Goal: Task Accomplishment & Management: Complete application form

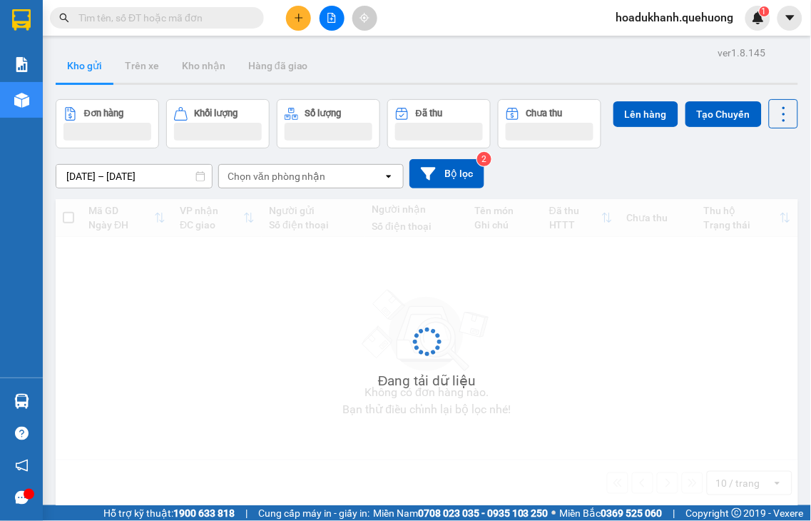
click at [292, 19] on button at bounding box center [298, 18] width 25 height 25
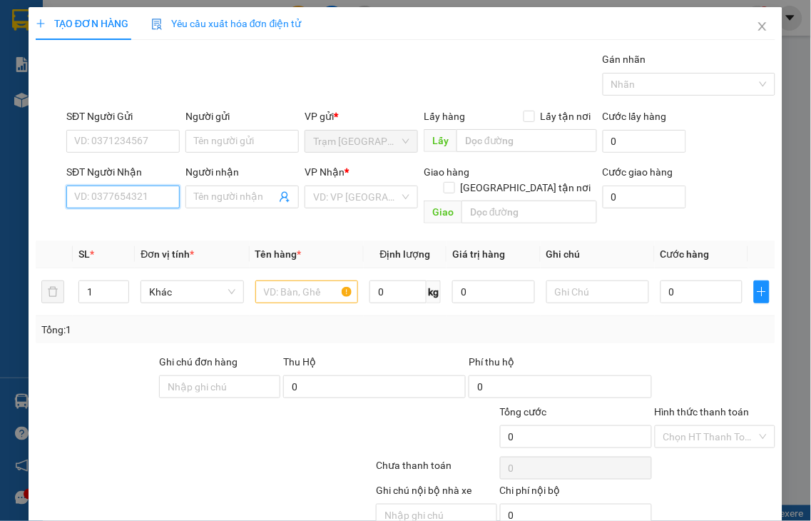
drag, startPoint x: 129, startPoint y: 193, endPoint x: 144, endPoint y: 173, distance: 24.4
click at [130, 193] on input "SĐT Người Nhận" at bounding box center [122, 196] width 113 height 23
drag, startPoint x: 146, startPoint y: 225, endPoint x: 325, endPoint y: 218, distance: 179.9
click at [146, 225] on div "0982099938 - NINH" at bounding box center [121, 226] width 94 height 16
type input "0982099938"
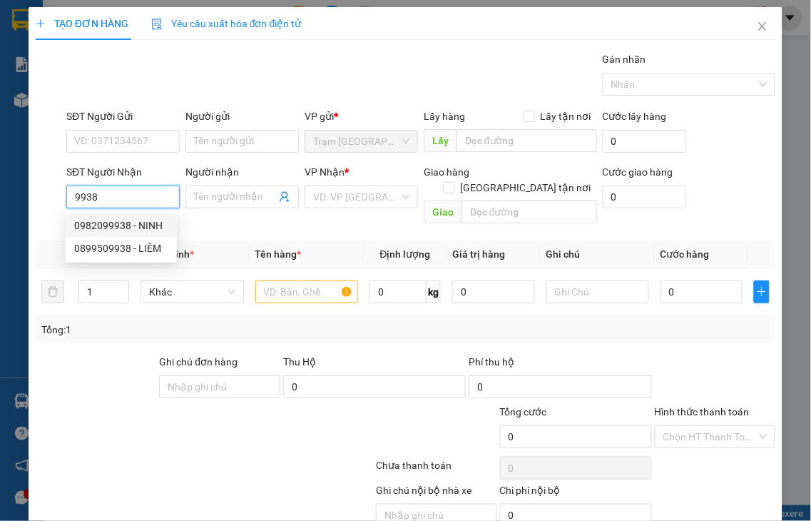
type input "NINH"
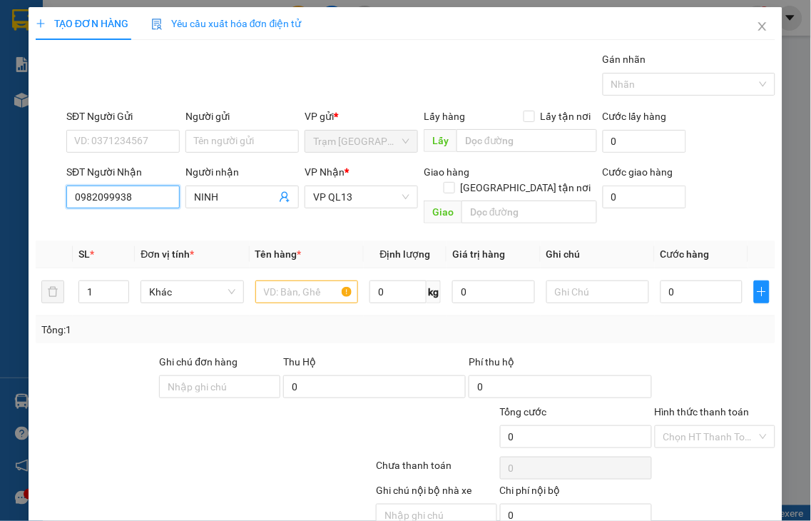
type input "50.000"
type input "0982099938"
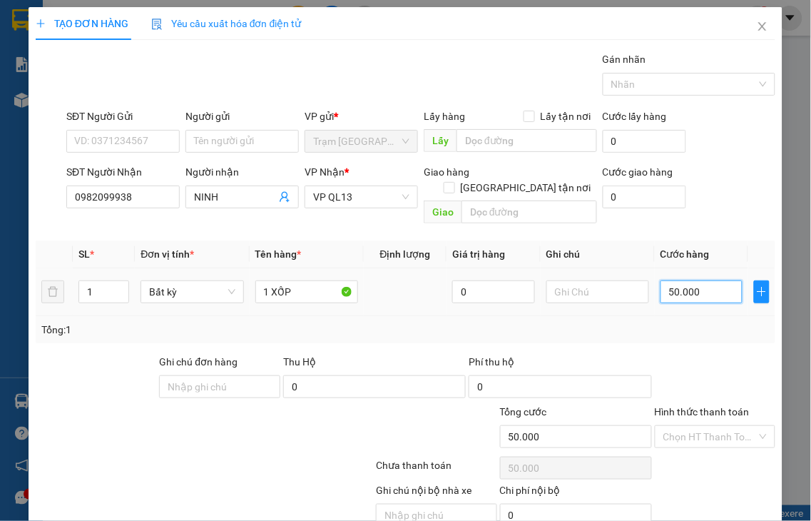
click at [701, 280] on input "50.000" at bounding box center [702, 291] width 82 height 23
type input "7"
type input "70"
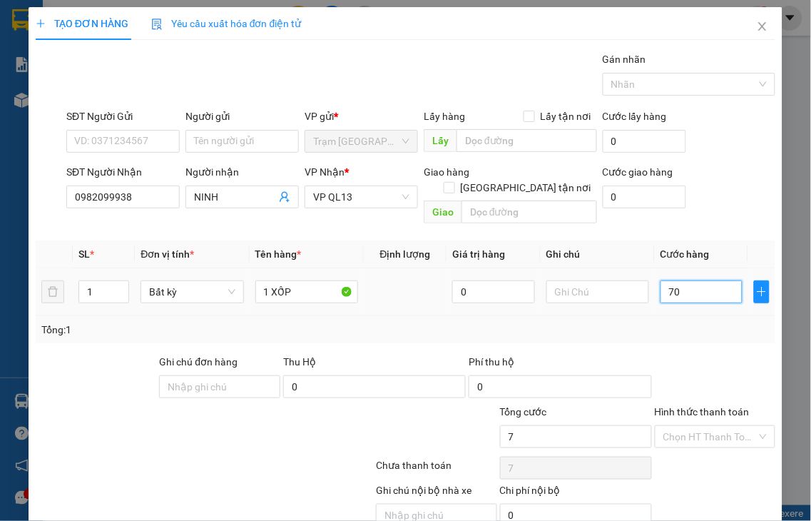
type input "70"
click at [713, 406] on label "Hình thức thanh toán" at bounding box center [702, 411] width 95 height 11
click at [713, 426] on input "Hình thức thanh toán" at bounding box center [710, 436] width 94 height 21
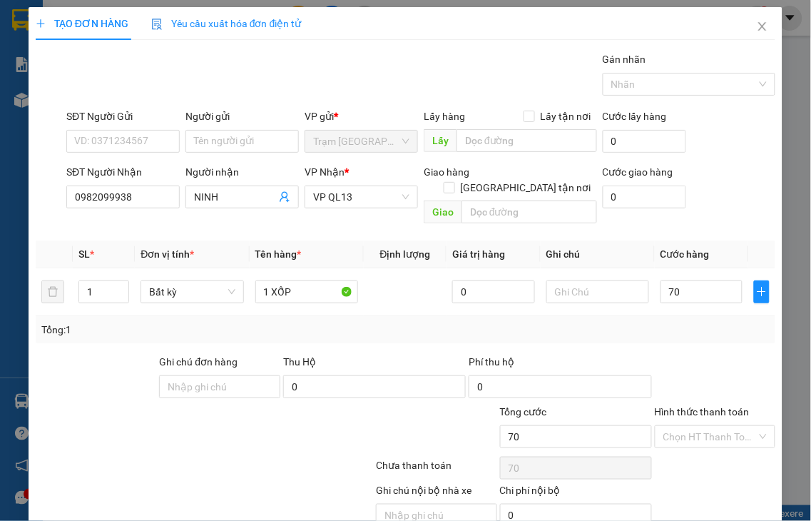
type input "70.000"
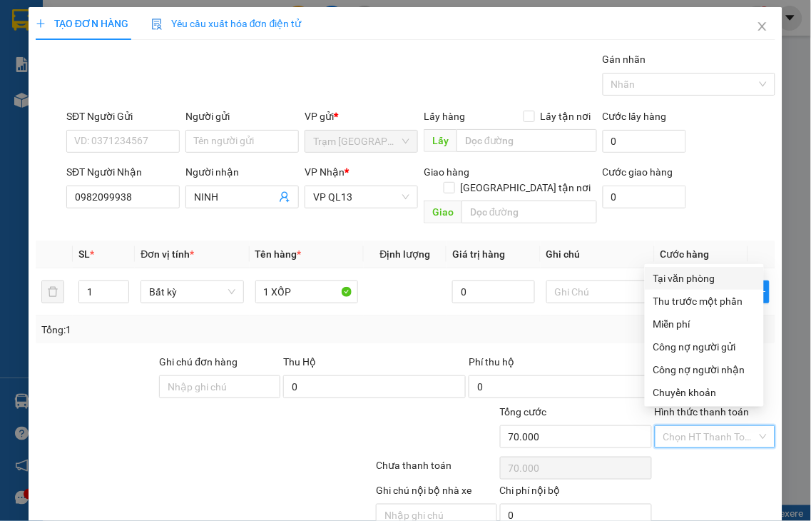
click at [690, 277] on div "Tại văn phòng" at bounding box center [704, 278] width 102 height 16
type input "0"
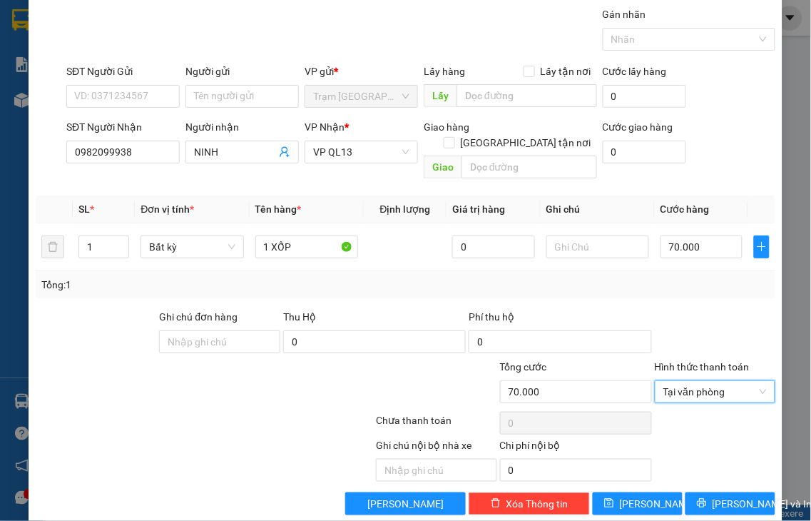
scroll to position [51, 0]
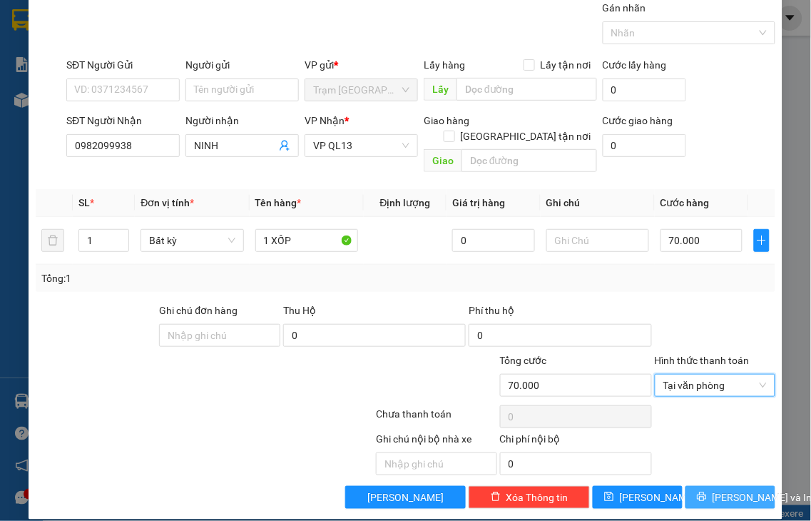
click at [713, 489] on span "[PERSON_NAME] và In" at bounding box center [763, 497] width 100 height 16
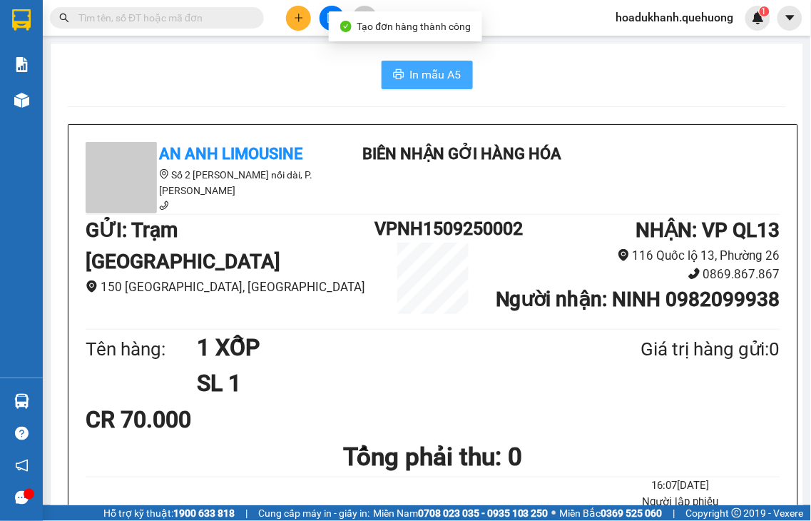
click at [418, 81] on span "In mẫu A5" at bounding box center [435, 75] width 51 height 18
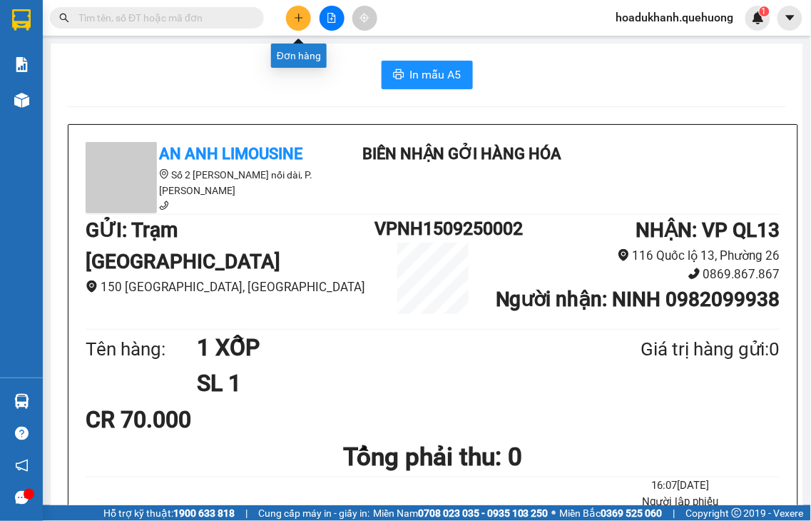
click at [297, 19] on icon "plus" at bounding box center [299, 18] width 10 height 10
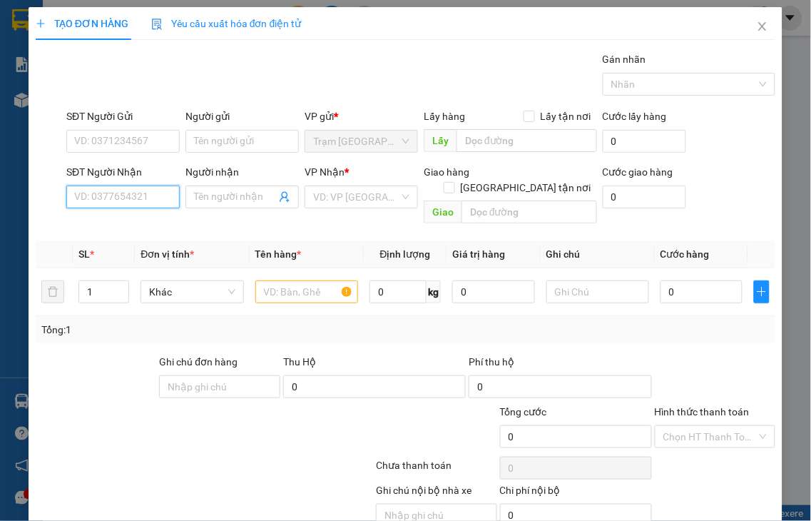
click at [107, 203] on input "SĐT Người Nhận" at bounding box center [122, 196] width 113 height 23
click at [112, 221] on div "0789457299 - KHÔI" at bounding box center [121, 226] width 94 height 16
type input "0789457299"
type input "KHÔI"
type input "170.000"
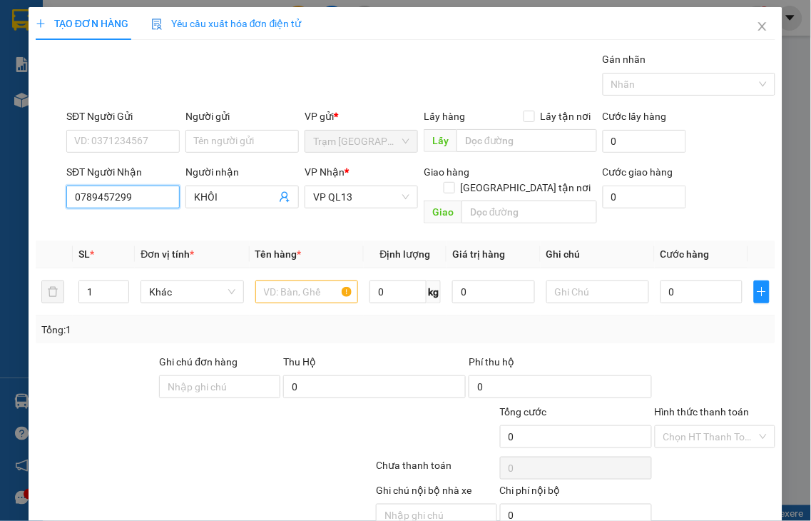
type input "170.000"
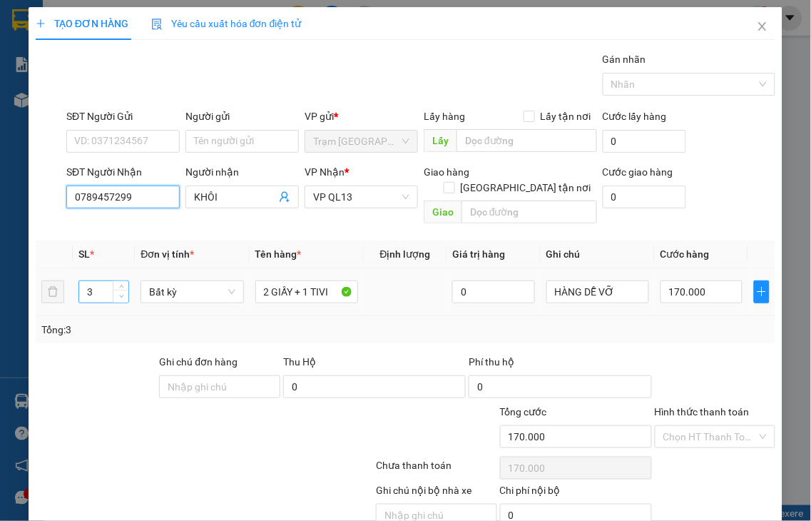
type input "0789457299"
click at [119, 294] on icon "down" at bounding box center [121, 296] width 5 height 5
type input "1"
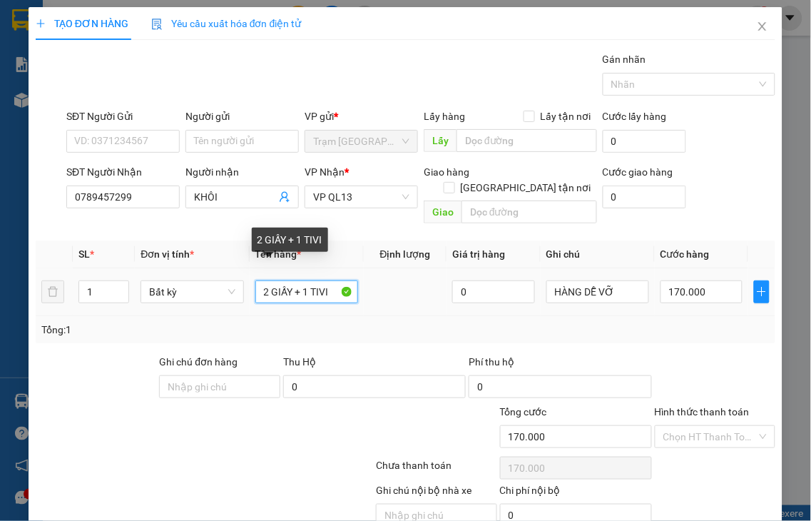
drag, startPoint x: 259, startPoint y: 273, endPoint x: 400, endPoint y: 281, distance: 140.8
click at [398, 281] on tr "1 Bất kỳ 2 GIẤY + 1 TIVI 0 HÀNG DỄ VỠ 170.000" at bounding box center [406, 292] width 740 height 48
type input "1"
type input "0"
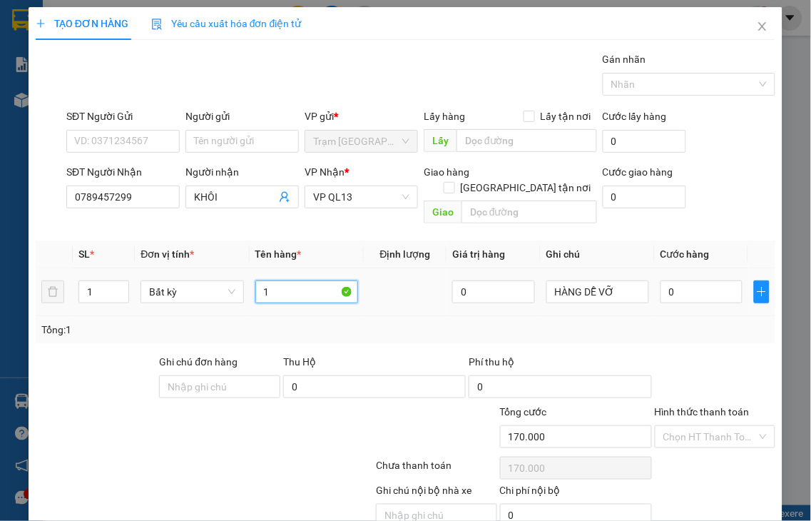
type input "0"
type input "1 XỐP"
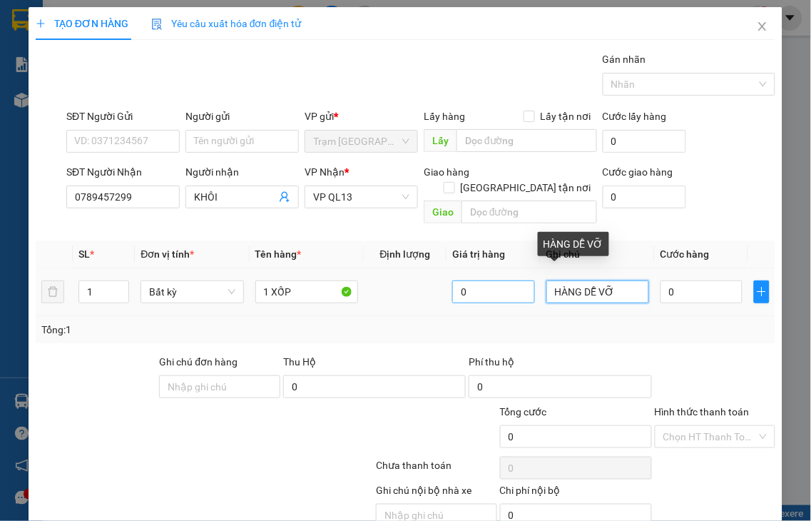
drag, startPoint x: 584, startPoint y: 275, endPoint x: 507, endPoint y: 280, distance: 76.5
click at [510, 280] on tr "1 Bất kỳ 1 XỐP 0 HÀNG DỄ VỠ 0" at bounding box center [406, 292] width 740 height 48
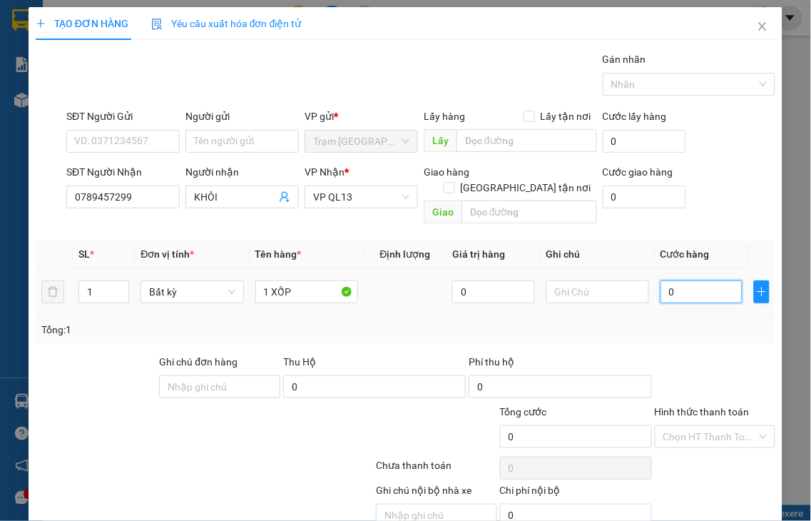
click at [696, 280] on input "0" at bounding box center [702, 291] width 82 height 23
type input "3"
type input "30"
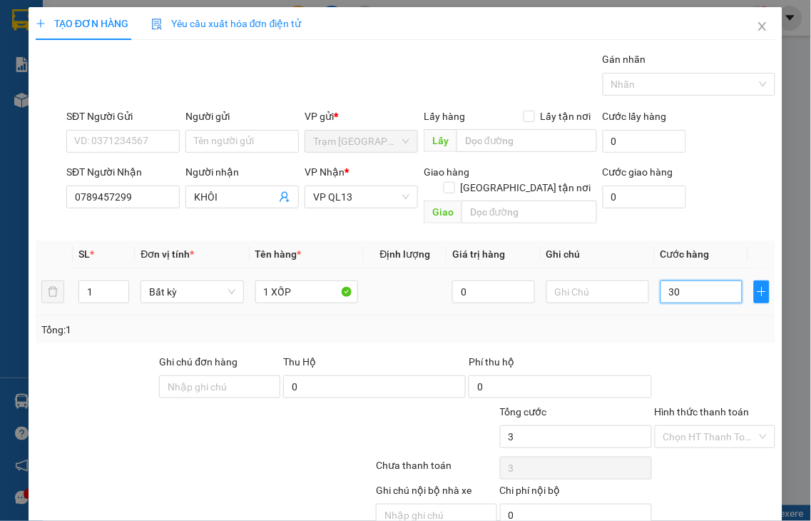
type input "30"
type input "30.000"
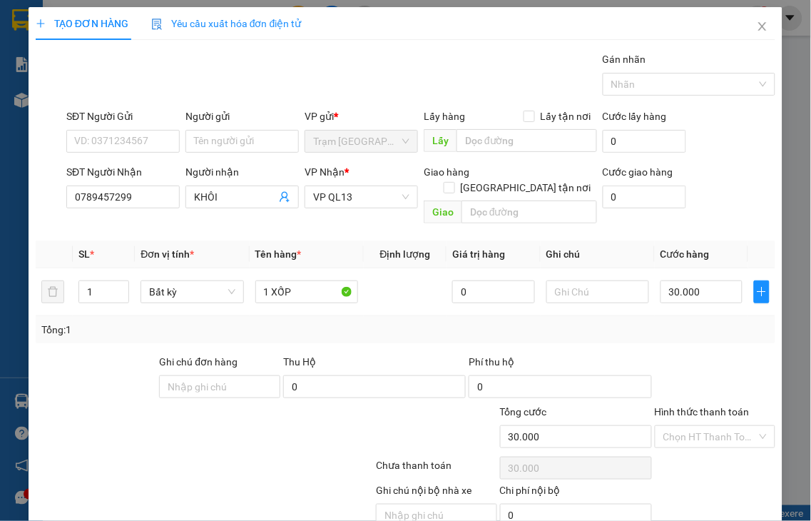
click at [718, 406] on label "Hình thức thanh toán" at bounding box center [702, 411] width 95 height 11
click at [718, 426] on input "Hình thức thanh toán" at bounding box center [710, 436] width 94 height 21
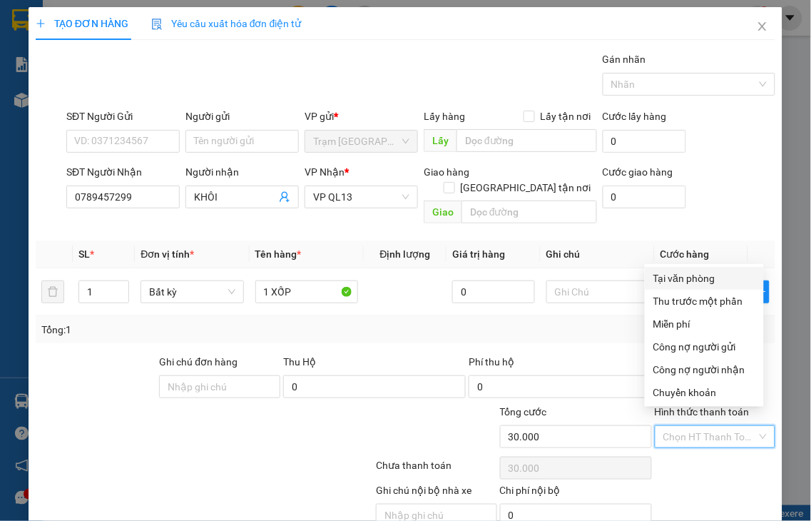
click at [692, 280] on div "Tại văn phòng" at bounding box center [704, 278] width 102 height 16
type input "0"
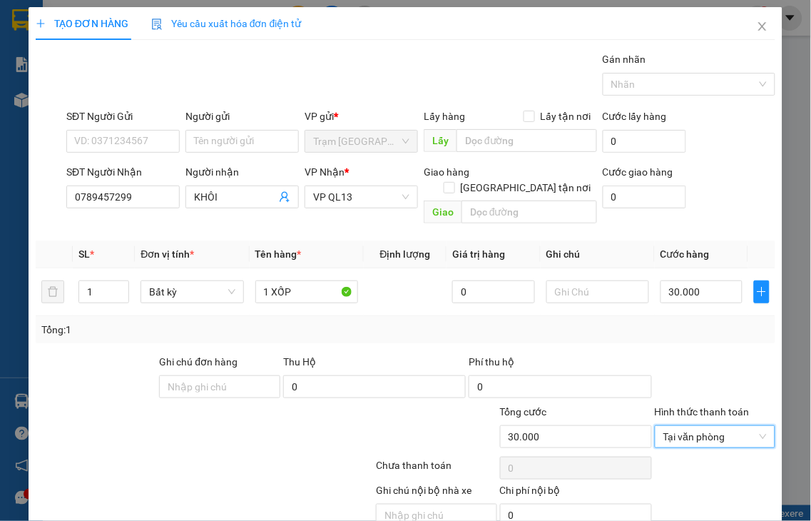
scroll to position [51, 0]
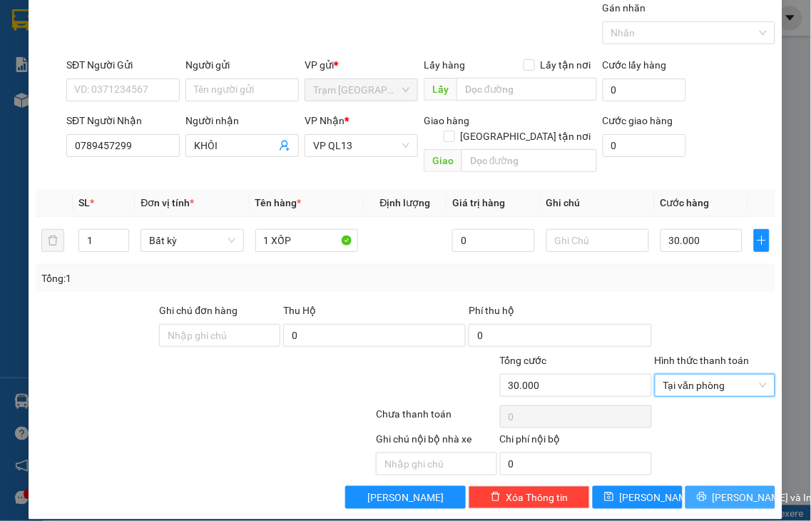
click at [716, 489] on span "[PERSON_NAME] và In" at bounding box center [763, 497] width 100 height 16
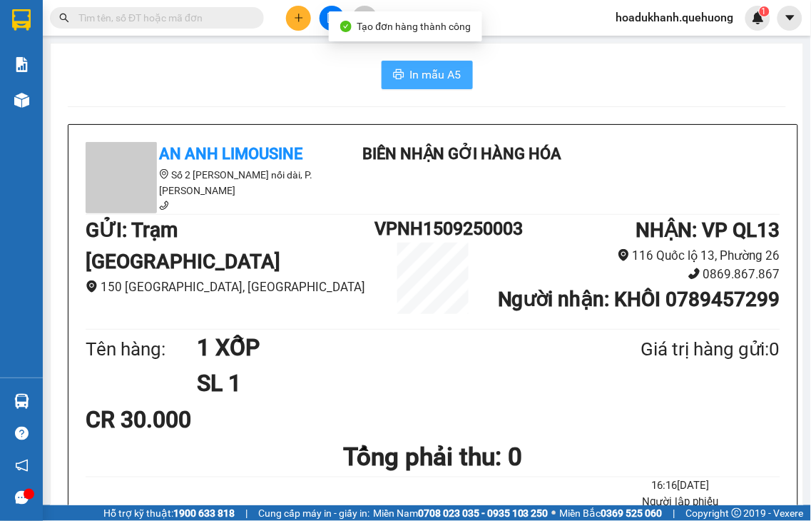
click at [418, 75] on span "In mẫu A5" at bounding box center [435, 75] width 51 height 18
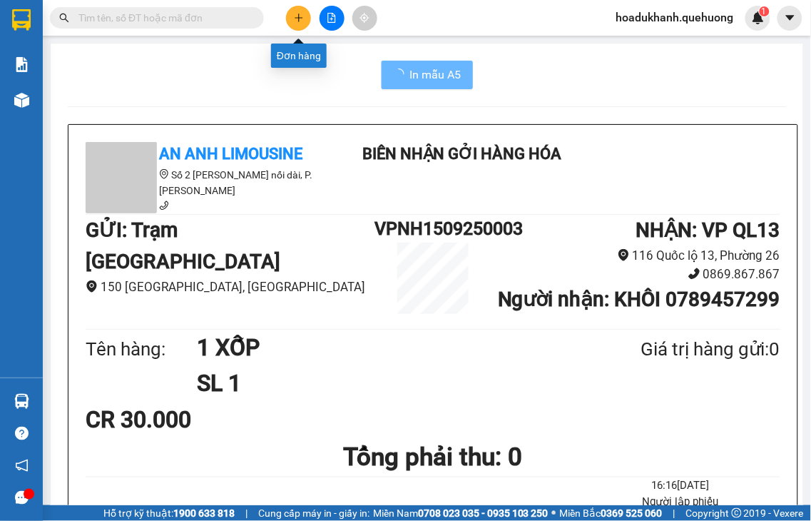
click at [300, 26] on button at bounding box center [298, 18] width 25 height 25
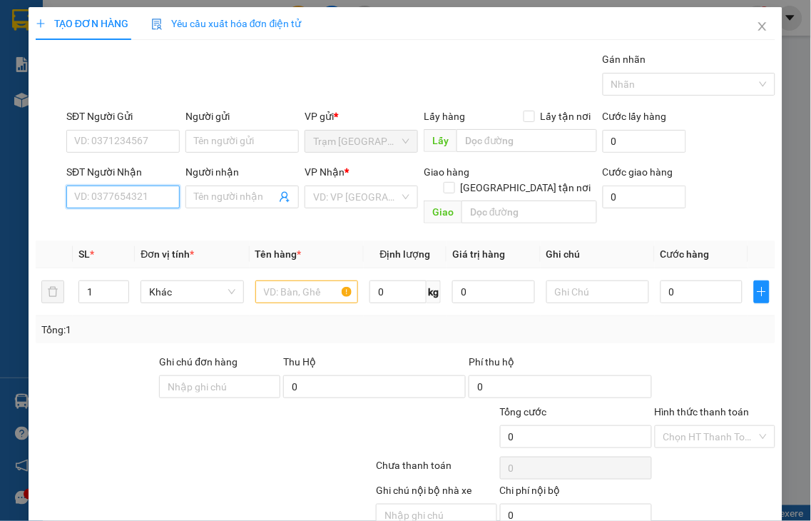
click at [158, 200] on input "SĐT Người Nhận" at bounding box center [122, 196] width 113 height 23
click at [161, 216] on div "Transit Pickup Surcharge Ids Transit Deliver Surcharge Ids Transit Deliver Surc…" at bounding box center [406, 305] width 740 height 509
click at [147, 190] on input "1063" at bounding box center [122, 196] width 113 height 23
click at [151, 224] on div "0915171063 - CÔ YẾN" at bounding box center [123, 226] width 98 height 16
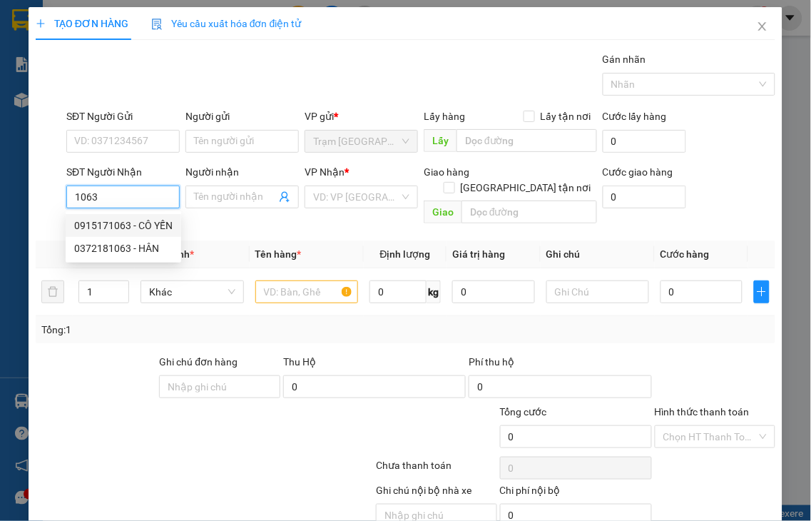
type input "0915171063"
type input "CÔ YẾN"
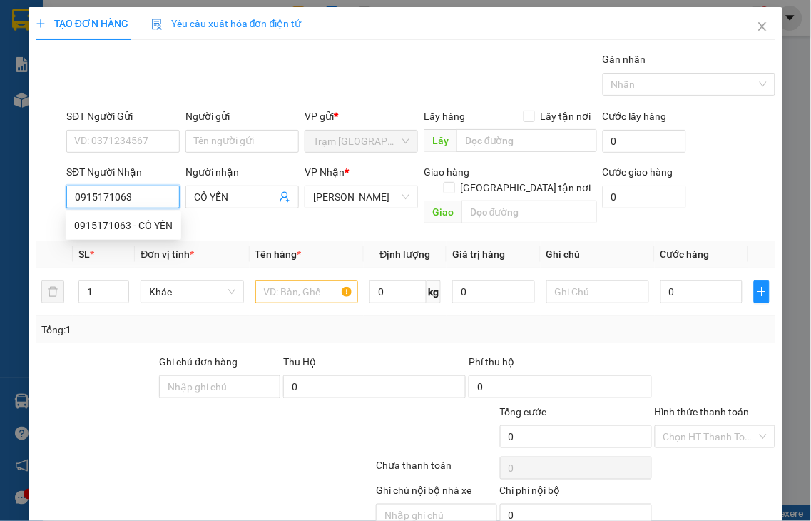
type input "30.000"
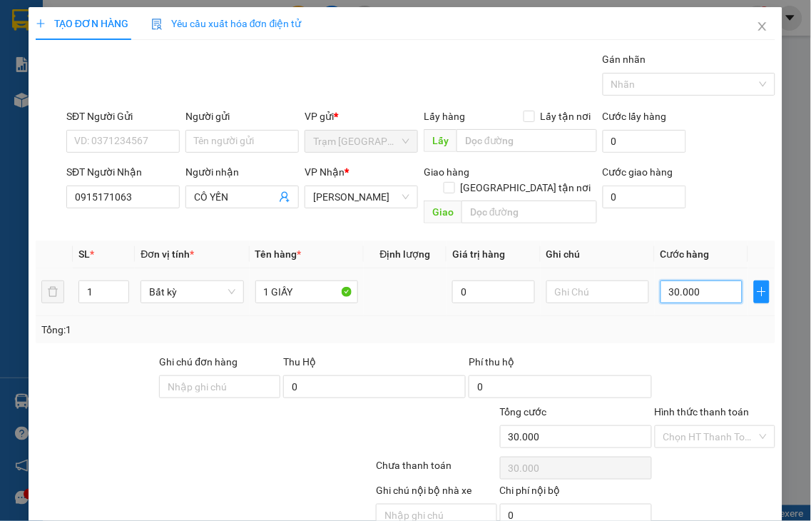
click at [722, 281] on input "30.000" at bounding box center [702, 291] width 82 height 23
click at [383, 194] on span "[PERSON_NAME]" at bounding box center [361, 196] width 96 height 21
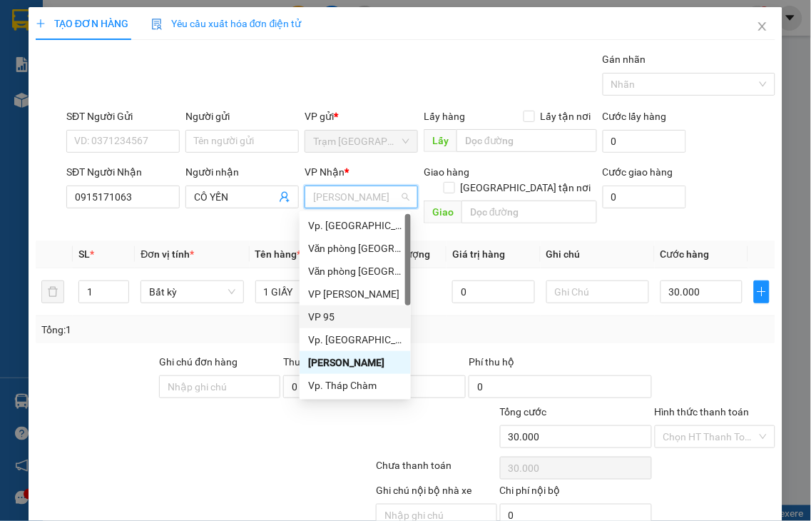
click at [324, 315] on div "VP 95" at bounding box center [355, 317] width 94 height 16
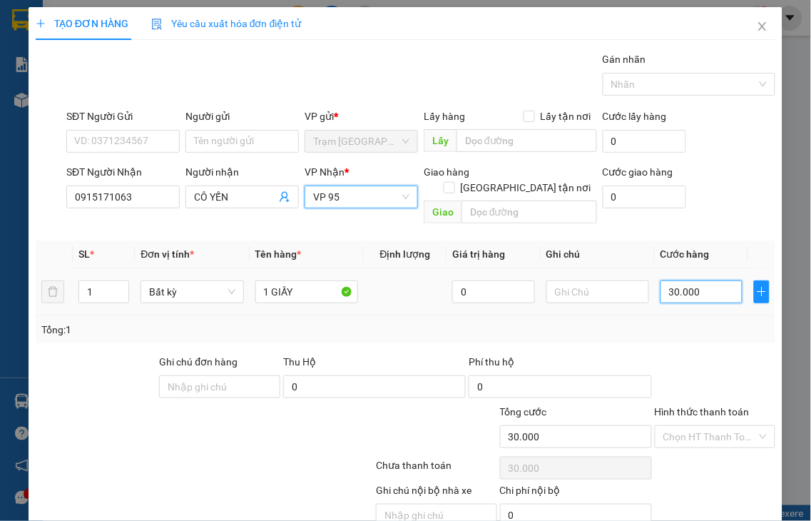
click at [688, 282] on input "30.000" at bounding box center [702, 291] width 82 height 23
type input "4"
type input "40"
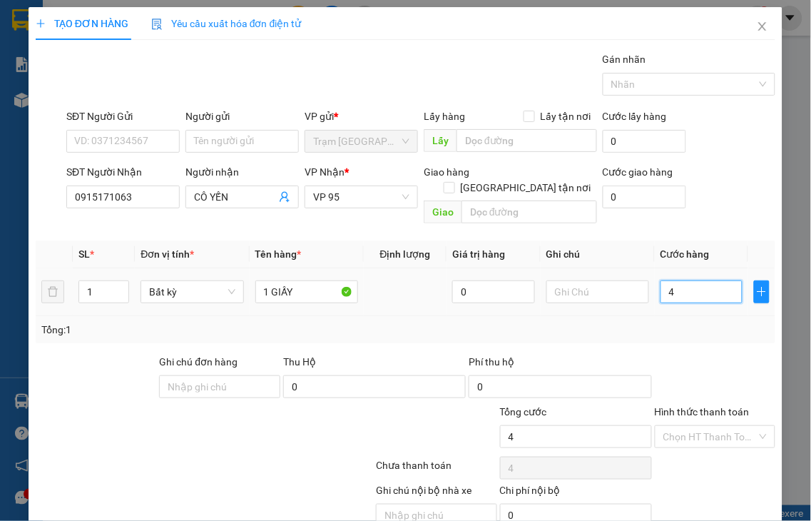
type input "40"
type input "40.000"
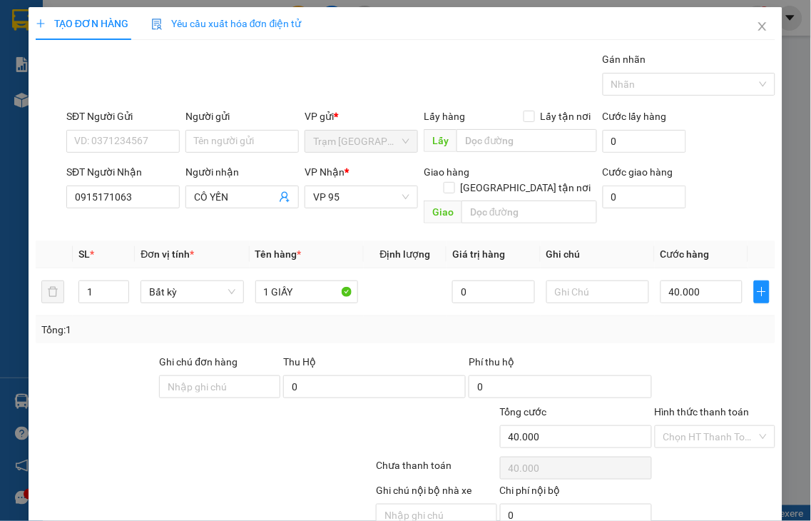
click at [717, 406] on label "Hình thức thanh toán" at bounding box center [702, 411] width 95 height 11
click at [717, 426] on input "Hình thức thanh toán" at bounding box center [710, 436] width 94 height 21
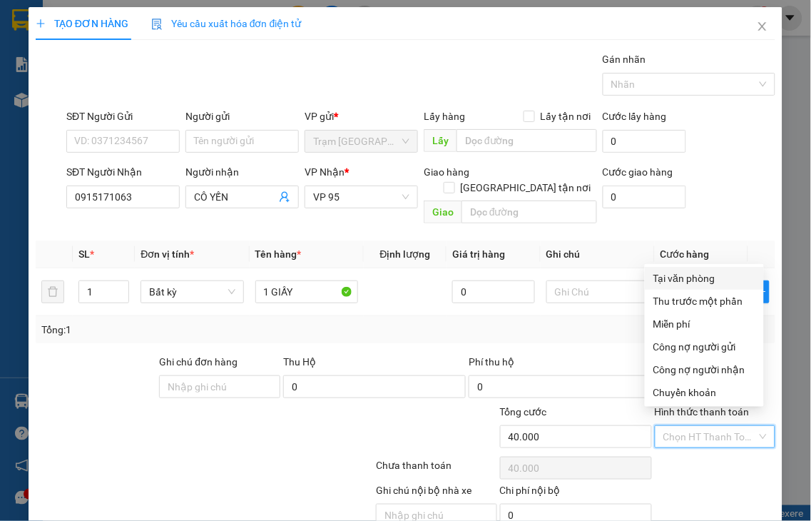
click at [659, 282] on div "Tại văn phòng" at bounding box center [704, 278] width 102 height 16
type input "0"
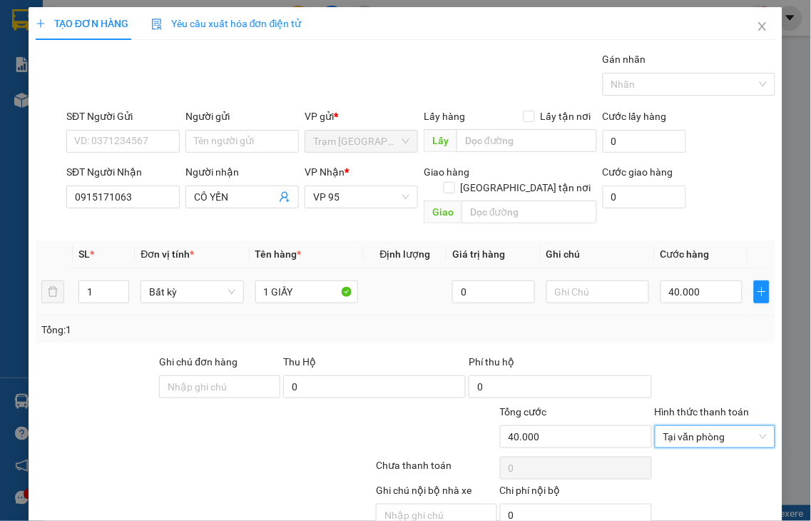
scroll to position [51, 0]
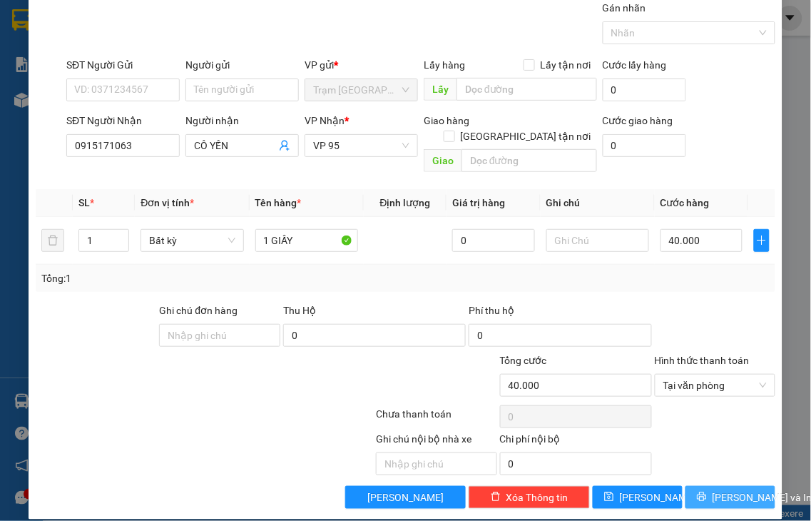
click at [703, 486] on button "[PERSON_NAME] và In" at bounding box center [731, 497] width 90 height 23
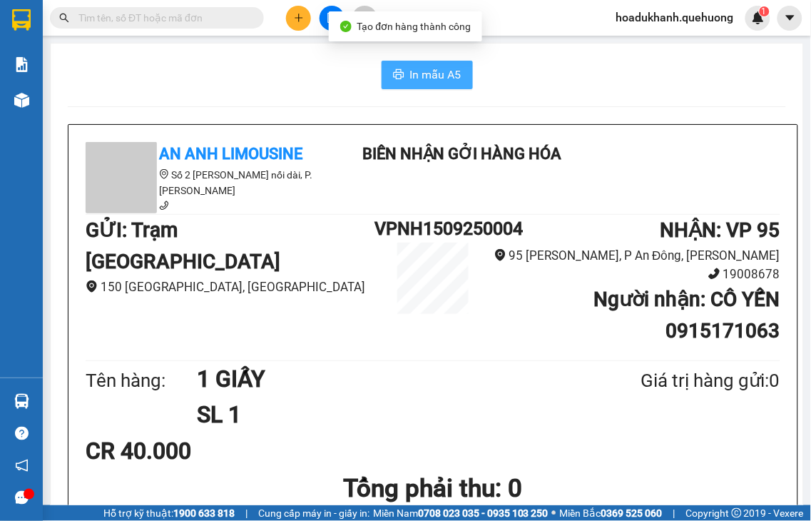
click at [439, 83] on span "In mẫu A5" at bounding box center [435, 75] width 51 height 18
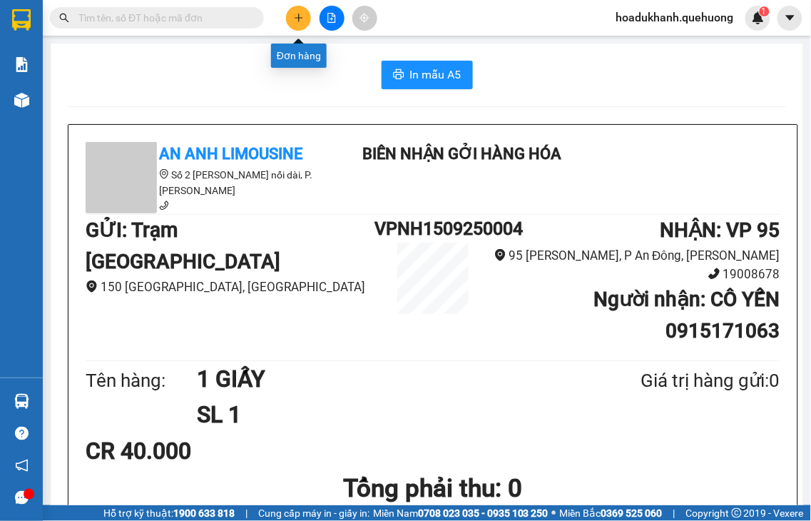
click at [298, 16] on icon "plus" at bounding box center [298, 18] width 1 height 8
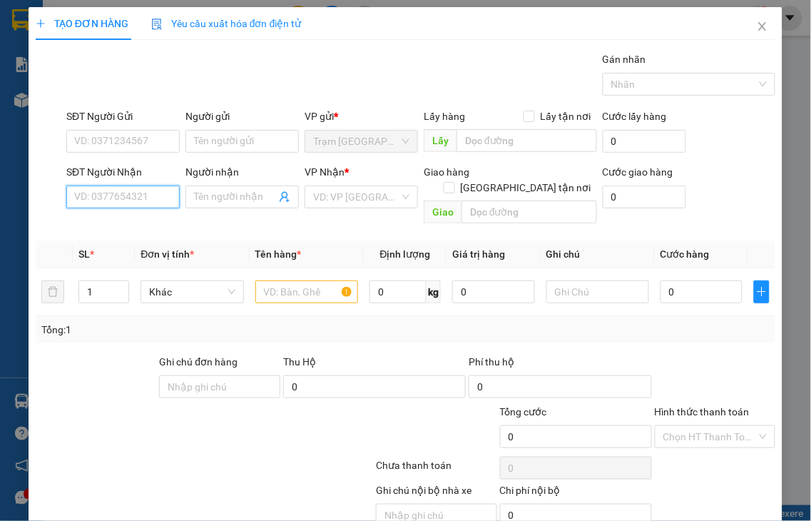
click at [138, 198] on input "SĐT Người Nhận" at bounding box center [122, 196] width 113 height 23
click at [136, 198] on input "3252" at bounding box center [122, 196] width 113 height 23
type input "3253"
click at [126, 198] on input "3253" at bounding box center [122, 196] width 113 height 23
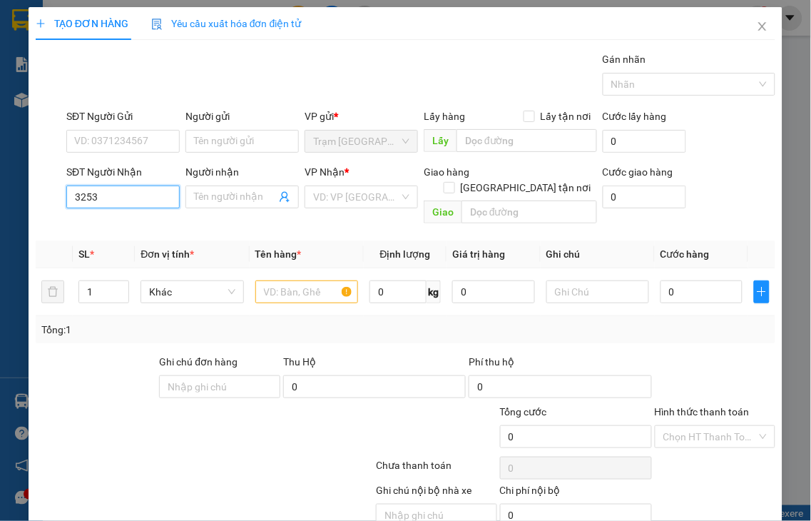
drag, startPoint x: 108, startPoint y: 198, endPoint x: 43, endPoint y: 196, distance: 65.7
click at [46, 198] on div "SĐT Người Nhận 3253 3253 Người nhận Tên người nhận VP Nhận * VD: VP [GEOGRAPHIC…" at bounding box center [405, 197] width 743 height 66
click at [759, 31] on icon "close" at bounding box center [763, 26] width 8 height 9
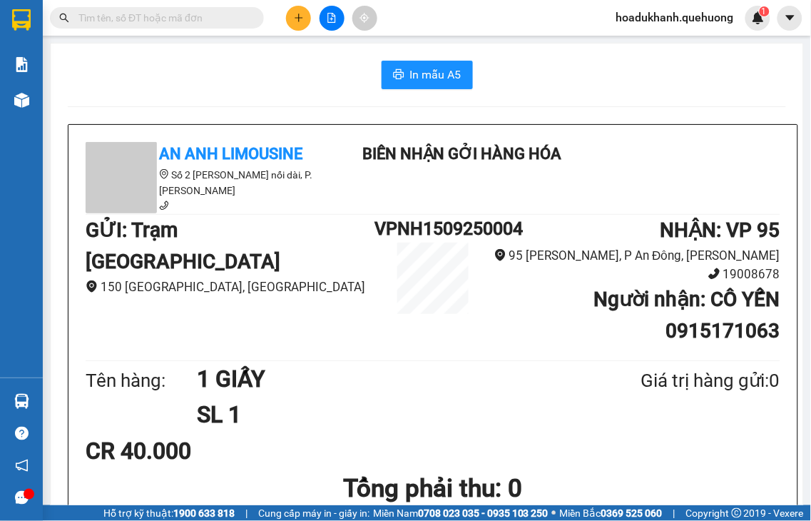
click at [101, 18] on input "text" at bounding box center [162, 18] width 168 height 16
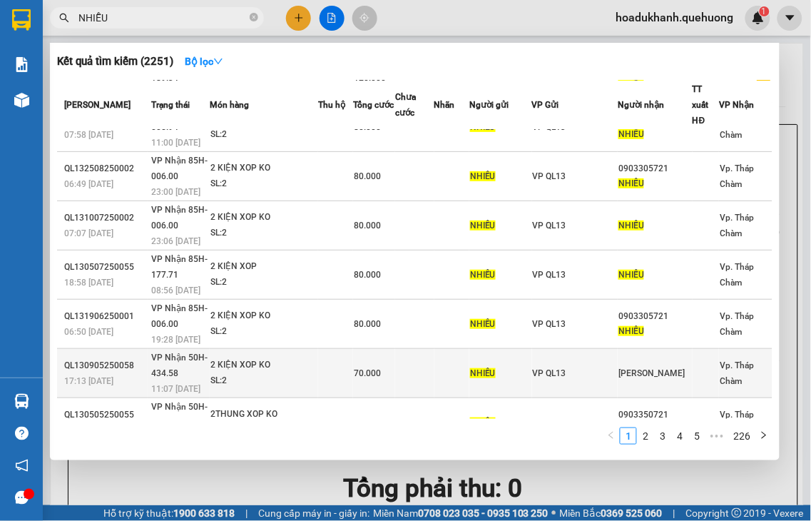
scroll to position [175, 0]
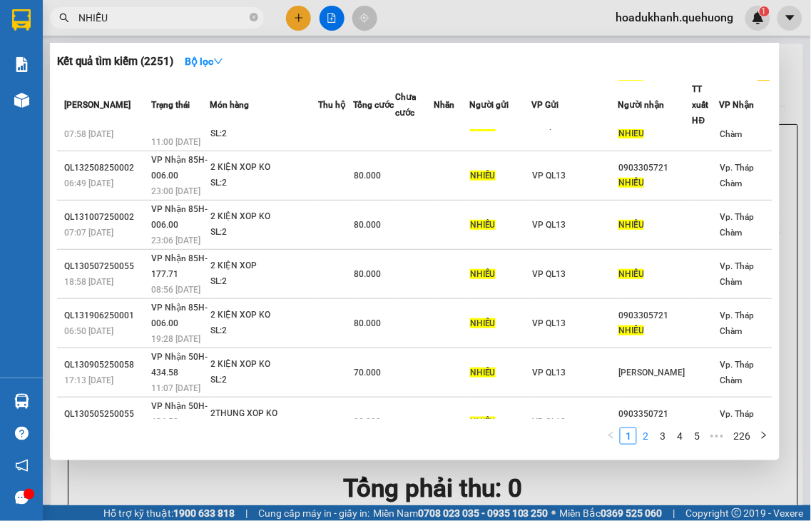
click at [641, 436] on link "2" at bounding box center [646, 436] width 16 height 16
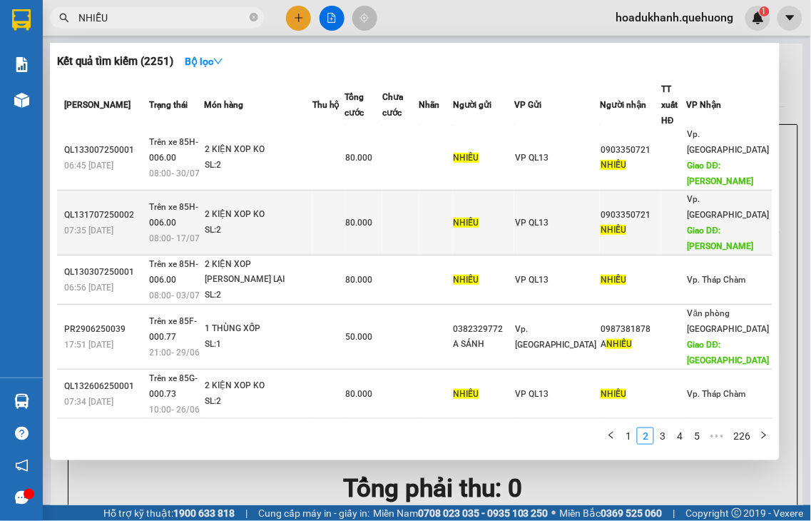
scroll to position [269, 0]
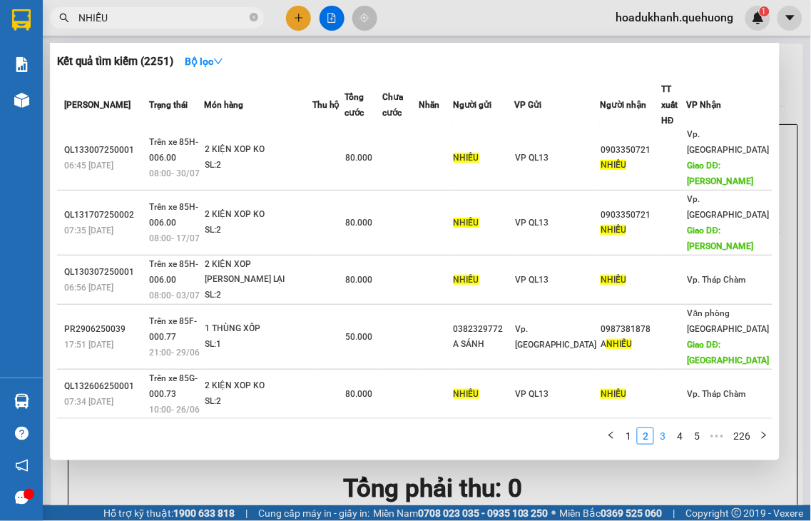
click at [664, 441] on link "3" at bounding box center [663, 436] width 16 height 16
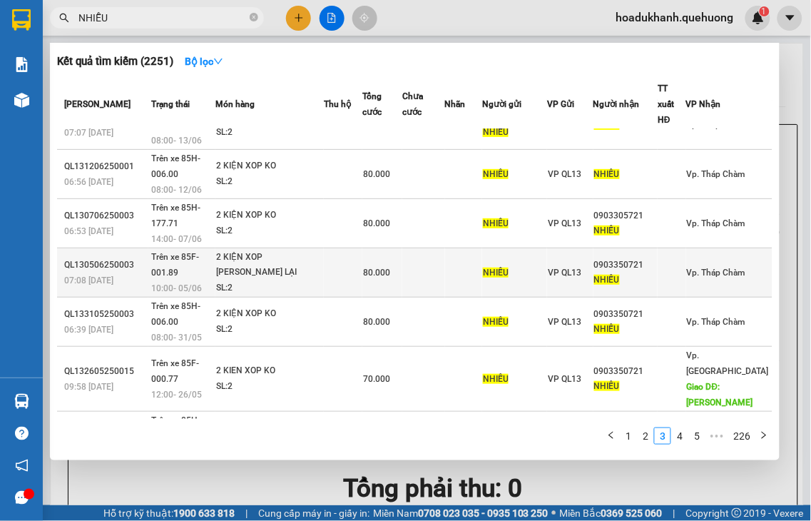
scroll to position [221, 0]
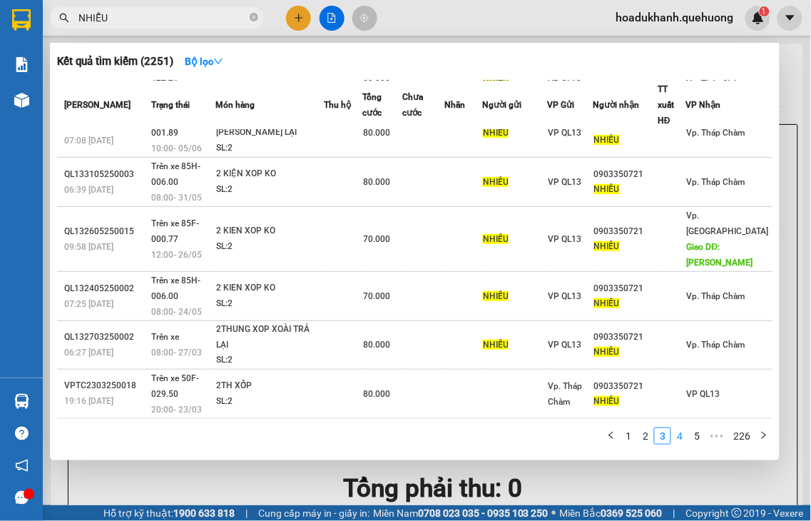
click at [685, 435] on link "4" at bounding box center [680, 436] width 16 height 16
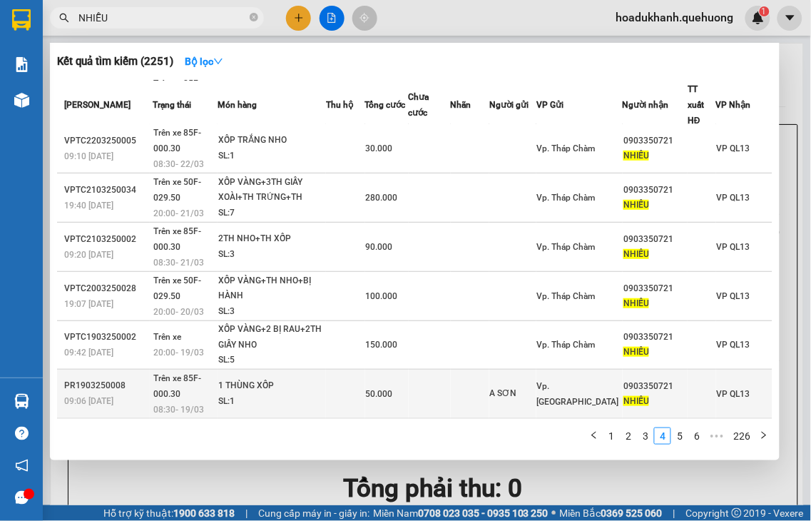
scroll to position [190, 0]
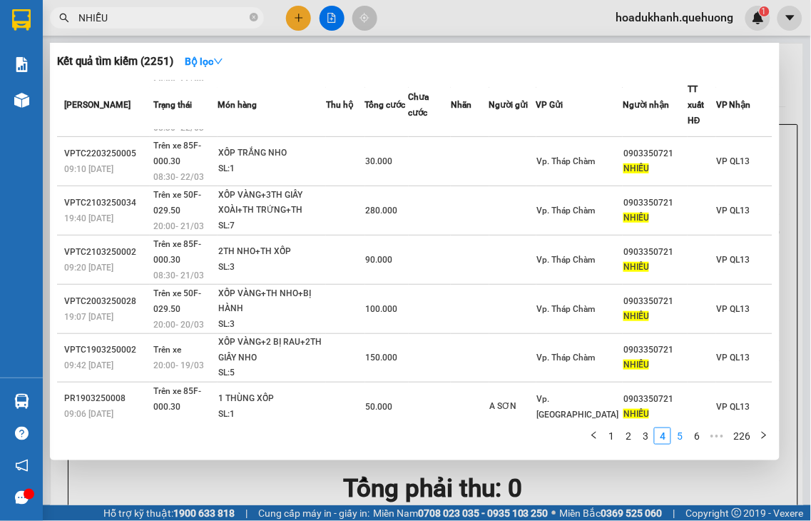
click at [678, 438] on link "5" at bounding box center [680, 436] width 16 height 16
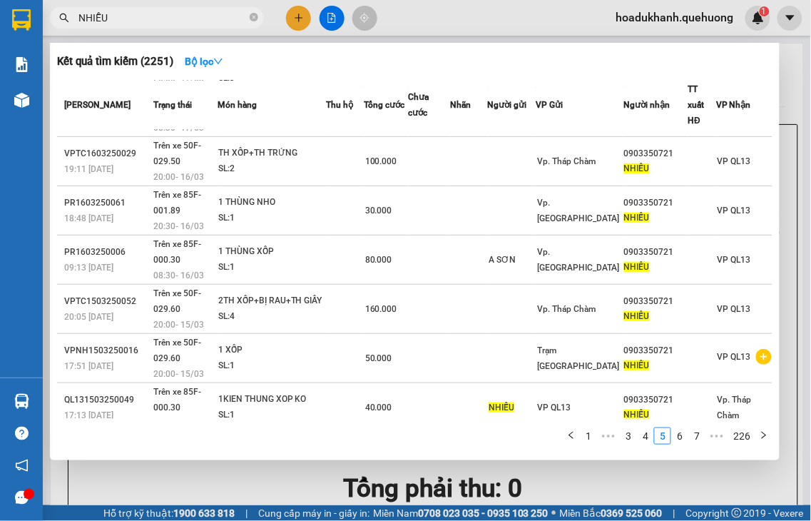
scroll to position [190, 0]
click at [693, 437] on link "7" at bounding box center [697, 436] width 16 height 16
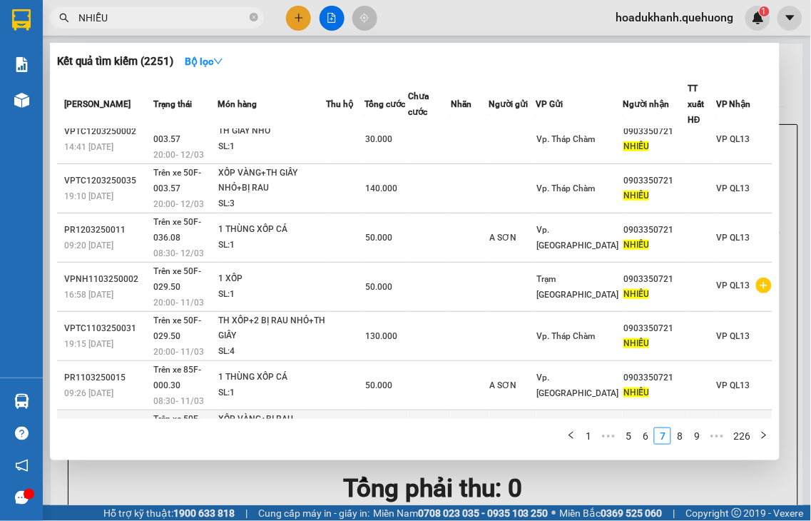
scroll to position [0, 0]
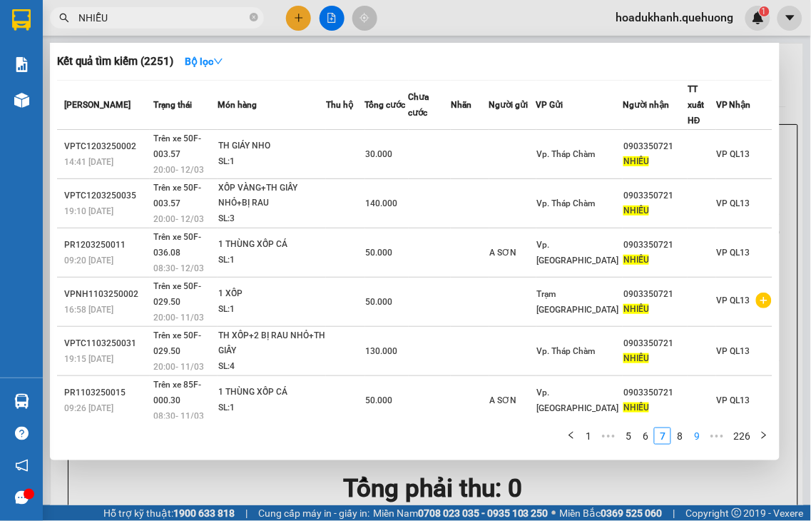
click at [696, 434] on link "9" at bounding box center [697, 436] width 16 height 16
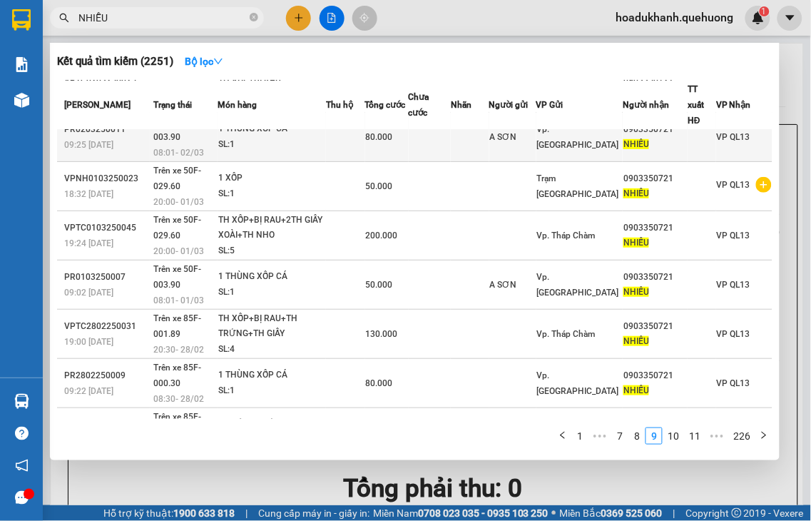
scroll to position [190, 0]
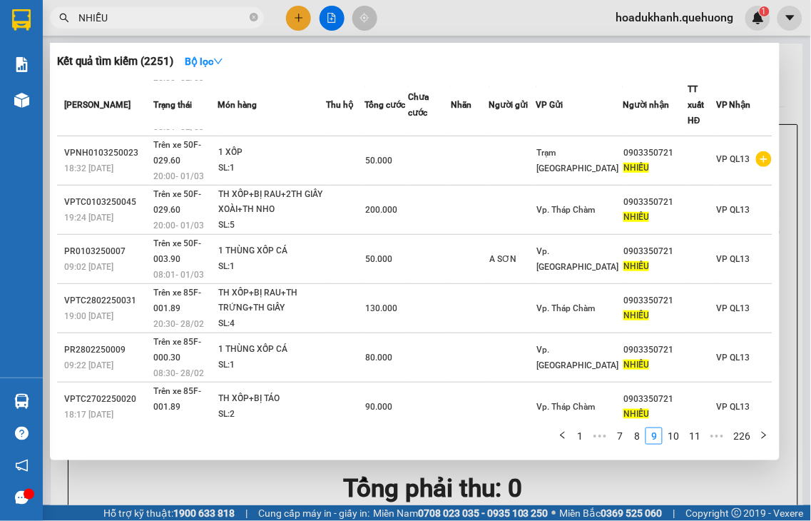
drag, startPoint x: 674, startPoint y: 437, endPoint x: 666, endPoint y: 409, distance: 29.6
click at [673, 436] on link "10" at bounding box center [673, 436] width 20 height 16
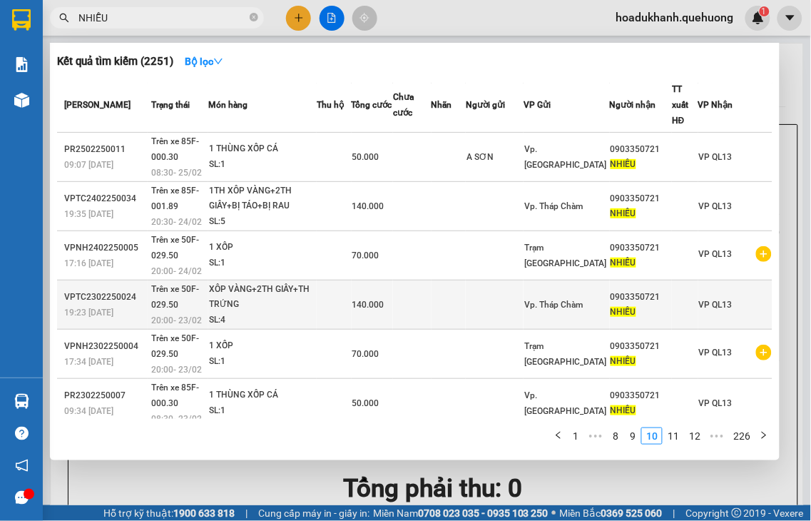
scroll to position [0, 0]
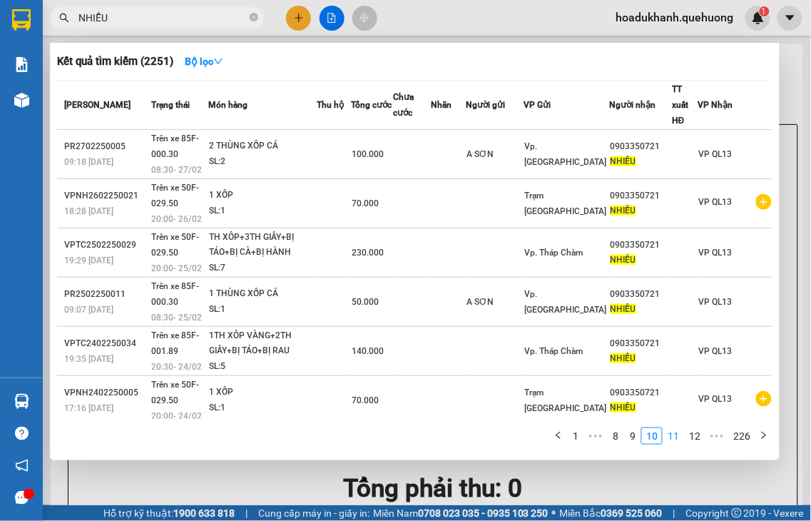
click at [675, 432] on link "11" at bounding box center [673, 436] width 20 height 16
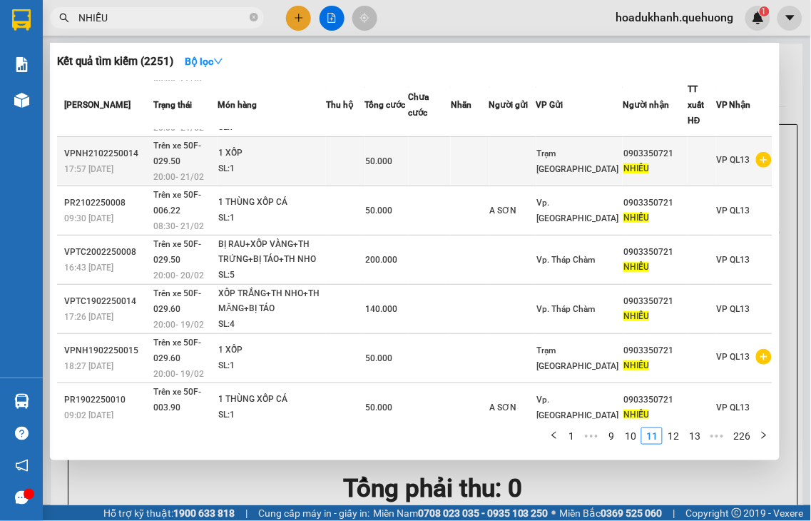
scroll to position [190, 0]
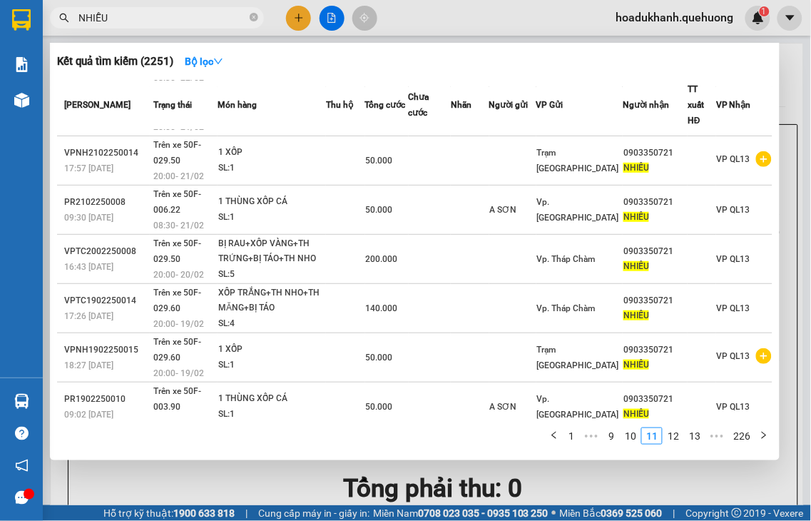
drag, startPoint x: 674, startPoint y: 437, endPoint x: 675, endPoint y: 401, distance: 35.7
click at [674, 437] on link "12" at bounding box center [673, 436] width 20 height 16
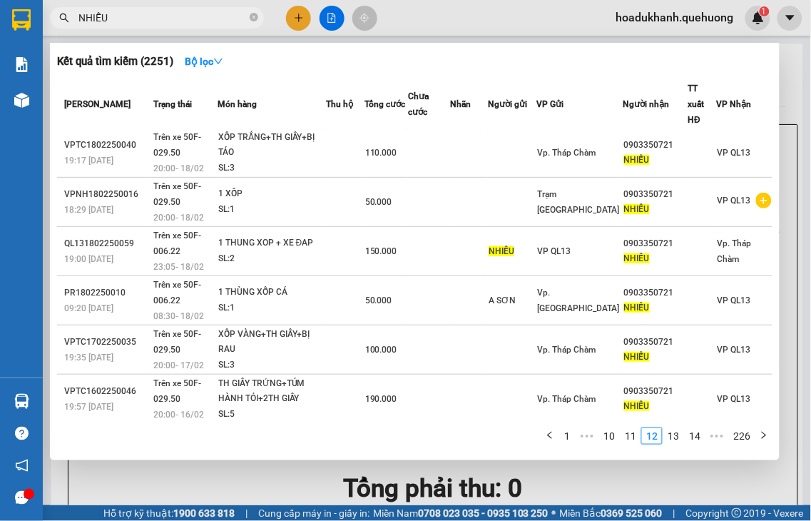
scroll to position [0, 0]
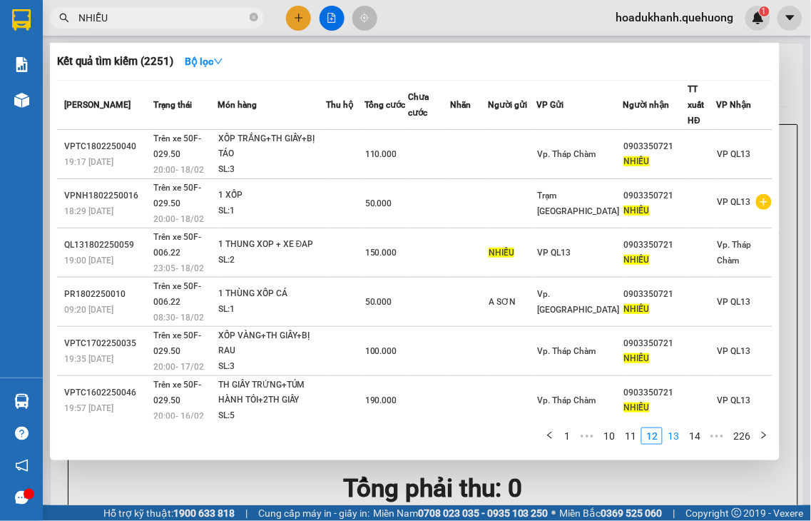
click at [681, 434] on link "13" at bounding box center [673, 436] width 20 height 16
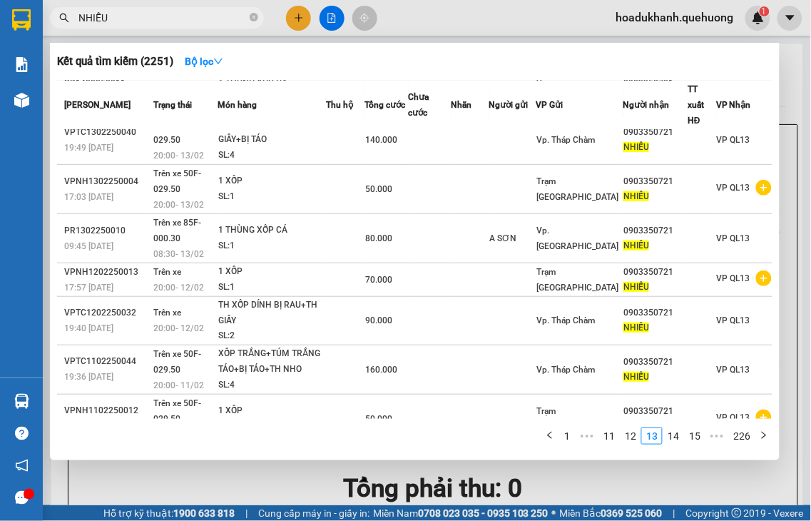
scroll to position [174, 0]
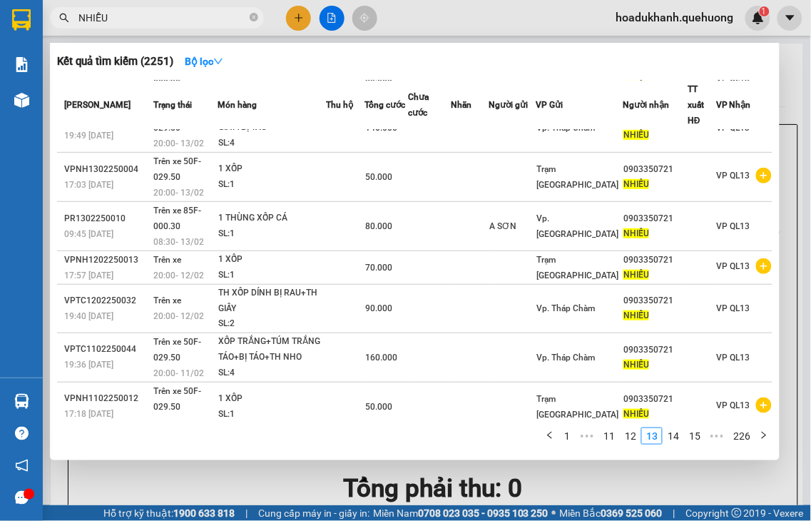
drag, startPoint x: 674, startPoint y: 438, endPoint x: 668, endPoint y: 432, distance: 8.6
click at [673, 438] on link "14" at bounding box center [673, 436] width 20 height 16
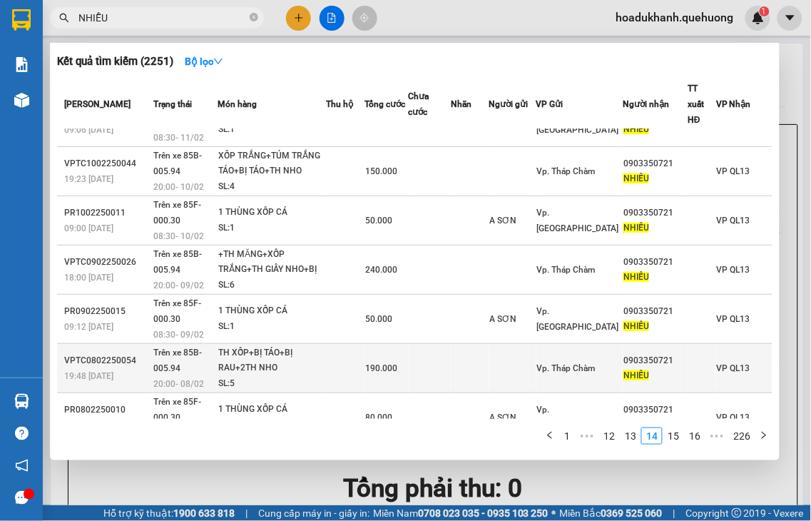
scroll to position [0, 0]
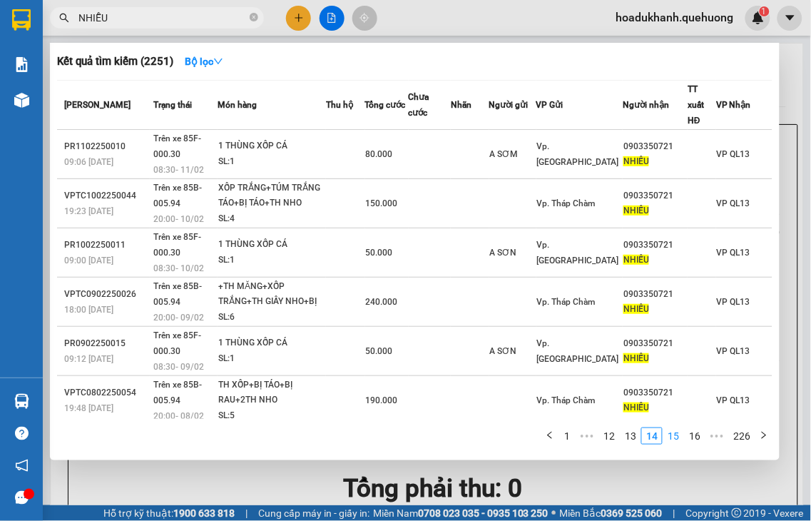
click at [681, 443] on link "15" at bounding box center [673, 436] width 20 height 16
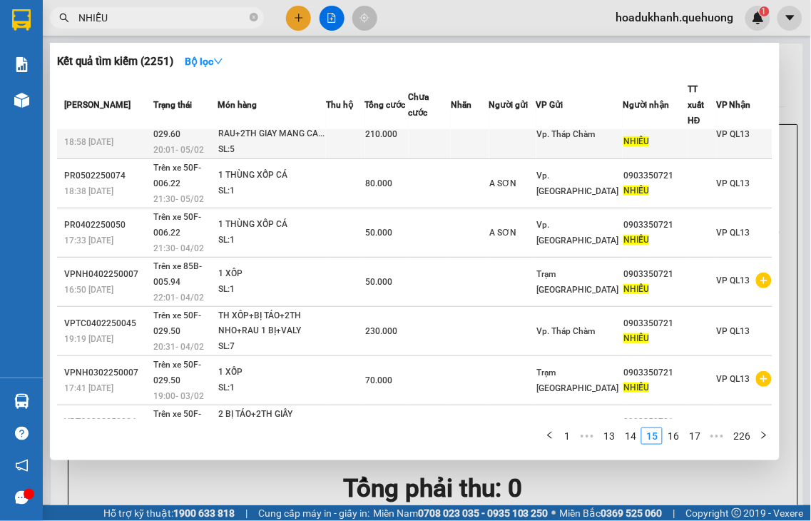
scroll to position [190, 0]
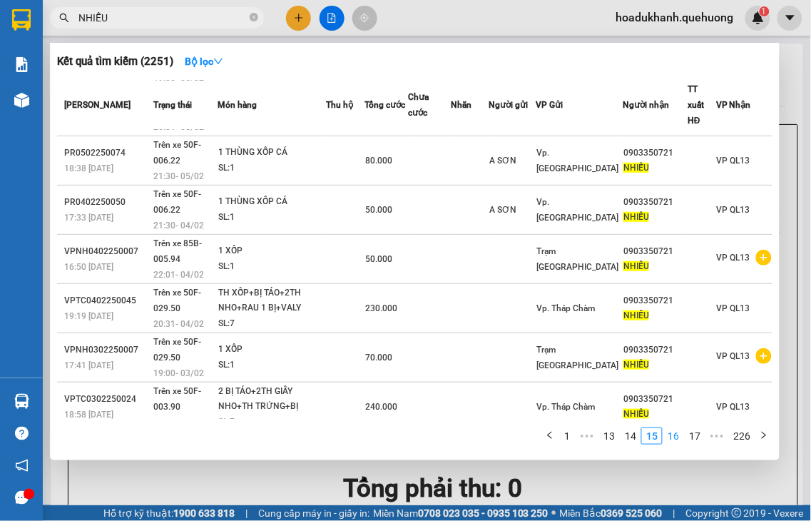
click at [681, 439] on link "16" at bounding box center [673, 436] width 20 height 16
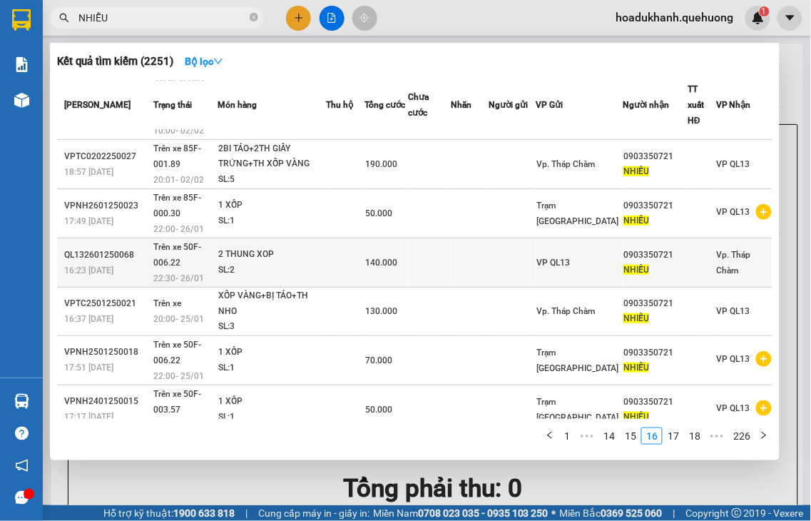
scroll to position [0, 0]
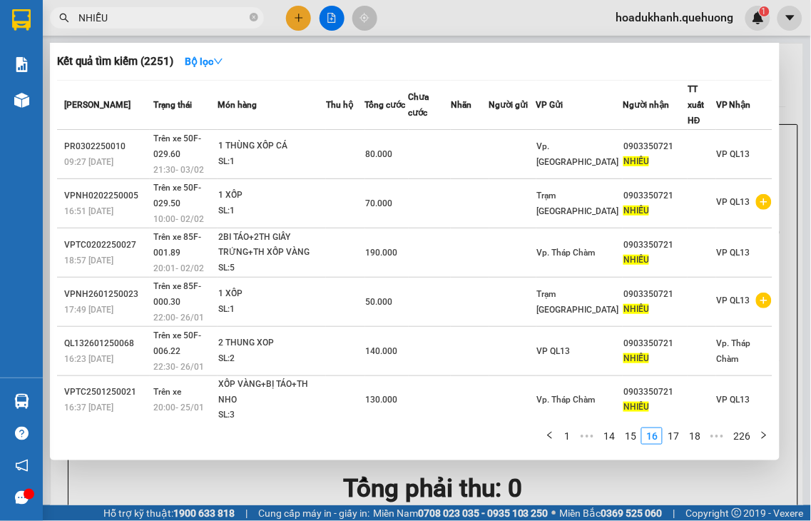
click at [679, 445] on div "1 ••• 14 15 16 17 18 ••• 226" at bounding box center [415, 440] width 716 height 26
click at [680, 436] on link "17" at bounding box center [673, 436] width 20 height 16
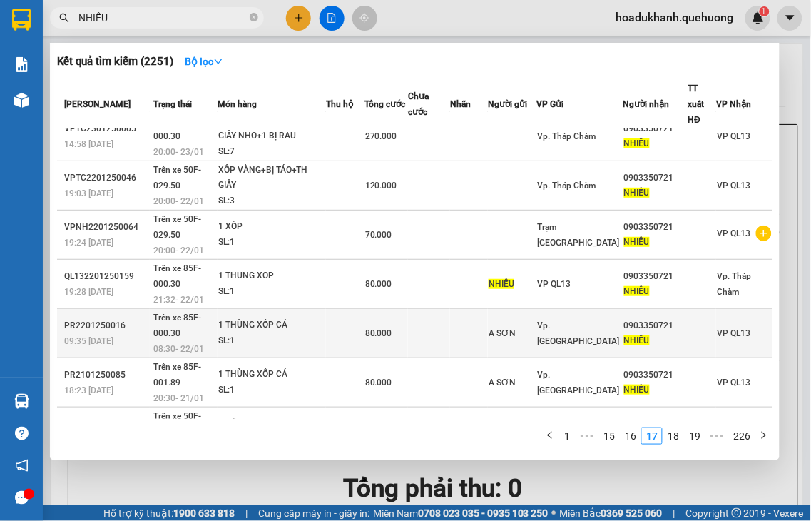
scroll to position [190, 0]
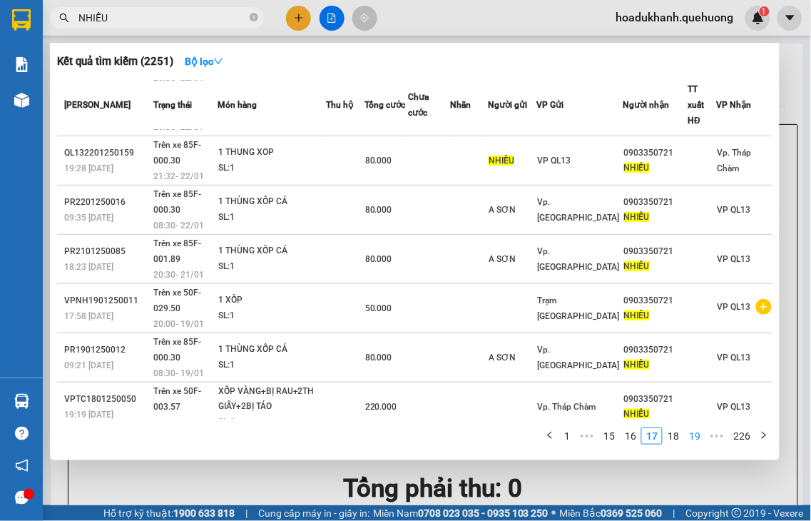
click at [698, 438] on link "19" at bounding box center [695, 436] width 20 height 16
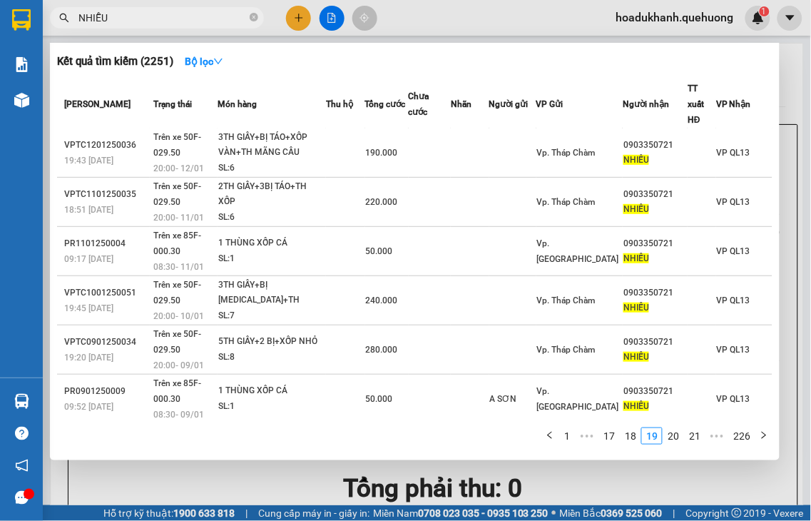
scroll to position [0, 0]
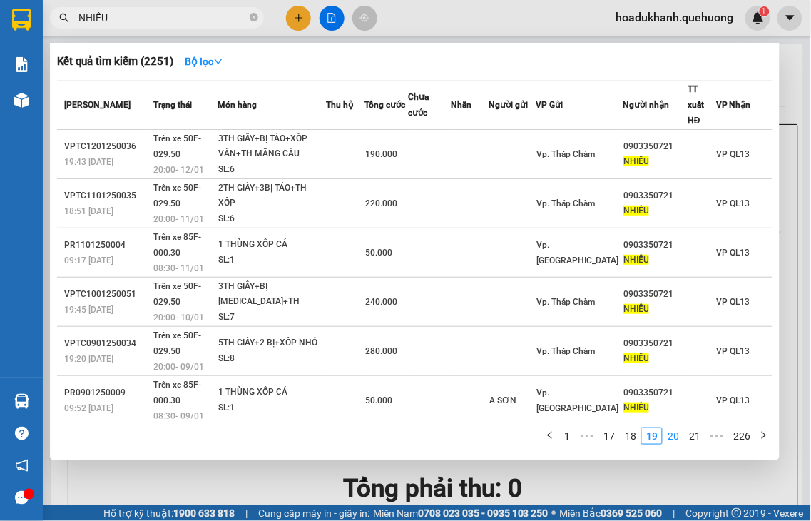
click at [676, 439] on link "20" at bounding box center [673, 436] width 20 height 16
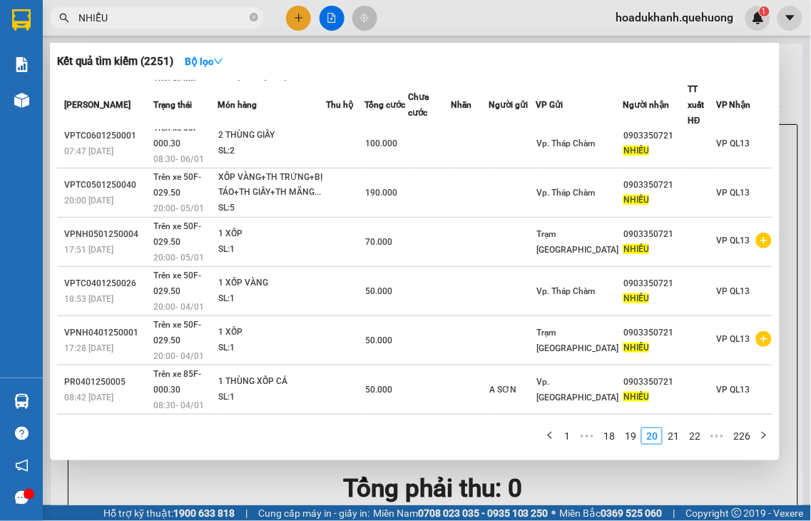
scroll to position [190, 0]
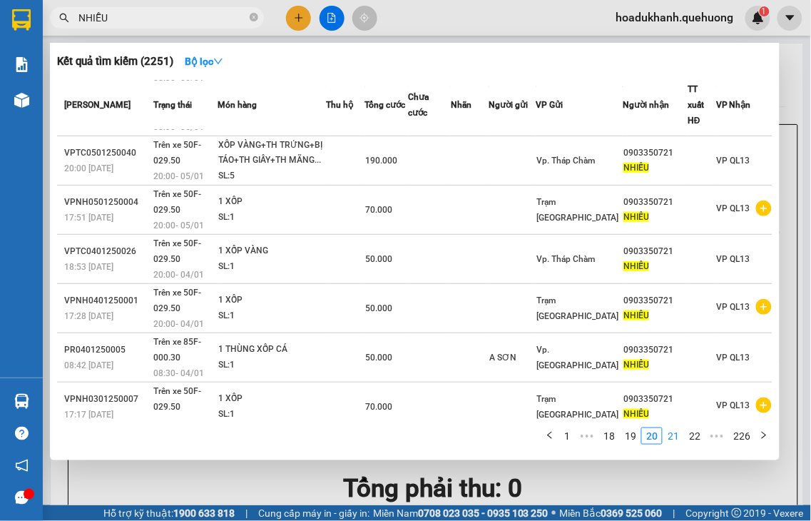
click at [676, 439] on link "21" at bounding box center [673, 436] width 20 height 16
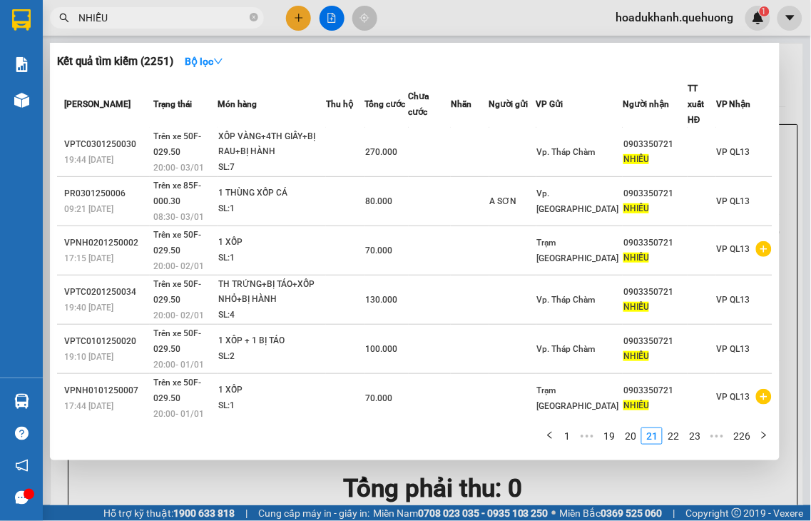
scroll to position [0, 0]
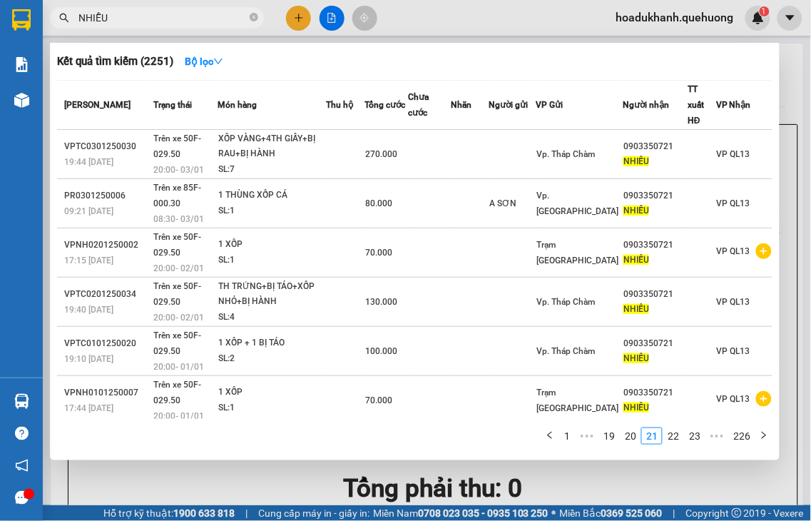
click at [141, 25] on input "NHIỄU" at bounding box center [162, 18] width 168 height 16
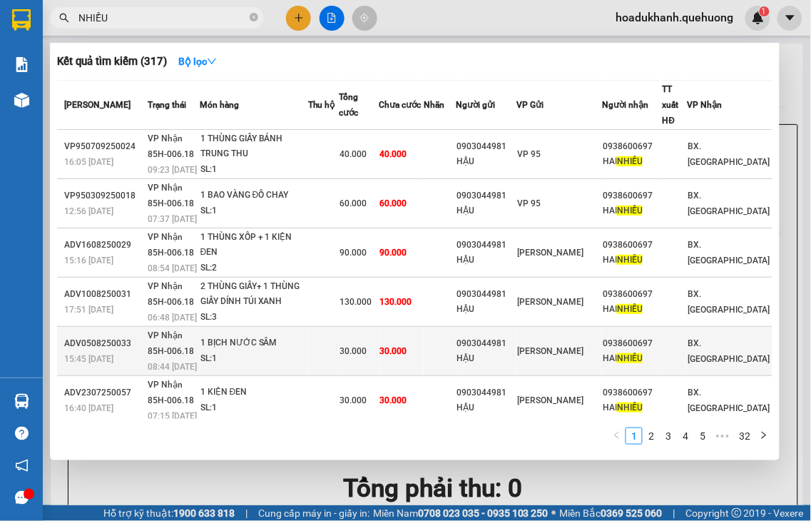
scroll to position [207, 0]
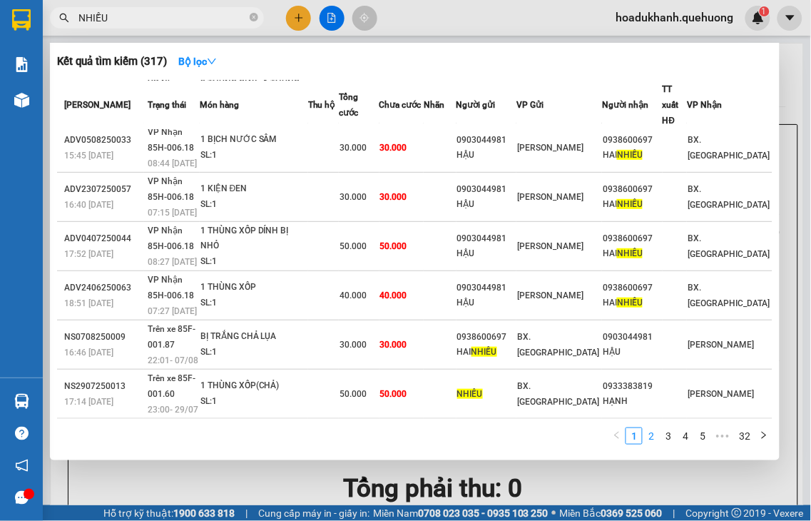
type input "NHIỀU"
click at [652, 435] on link "2" at bounding box center [651, 436] width 16 height 16
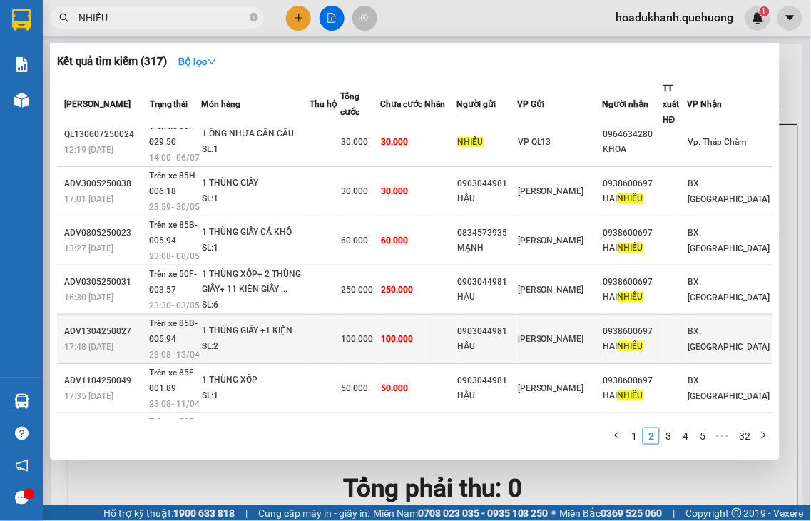
scroll to position [0, 0]
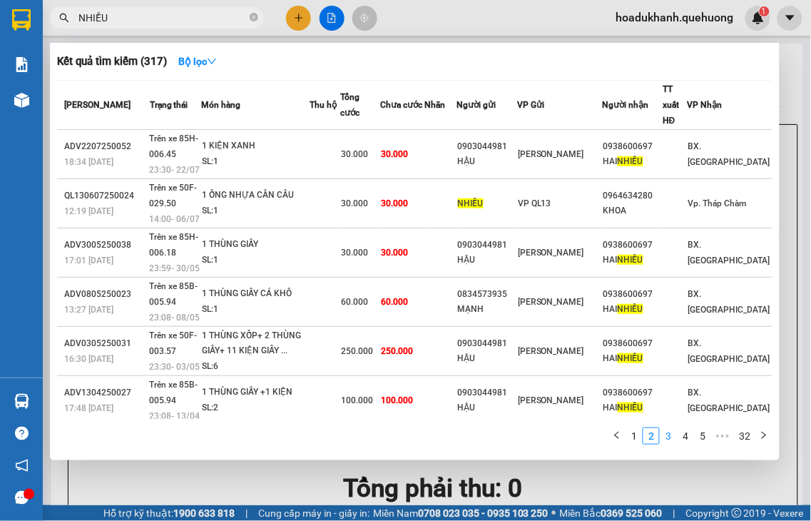
click at [667, 437] on link "3" at bounding box center [669, 436] width 16 height 16
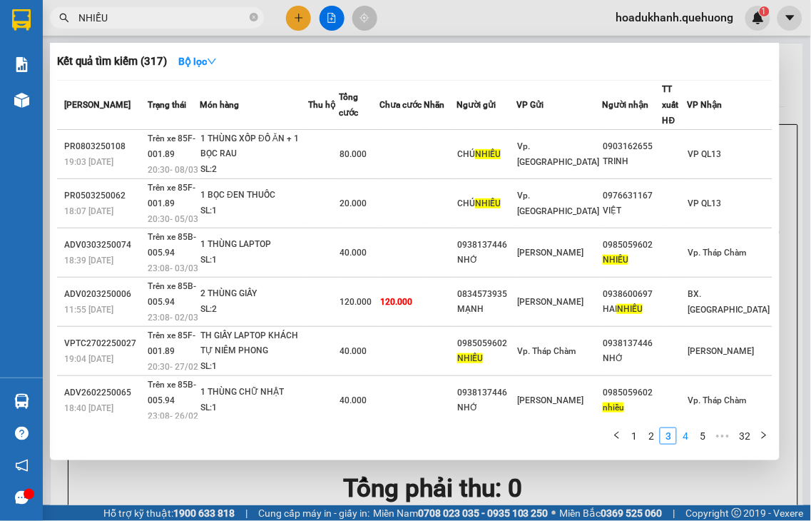
click at [688, 439] on link "4" at bounding box center [686, 436] width 16 height 16
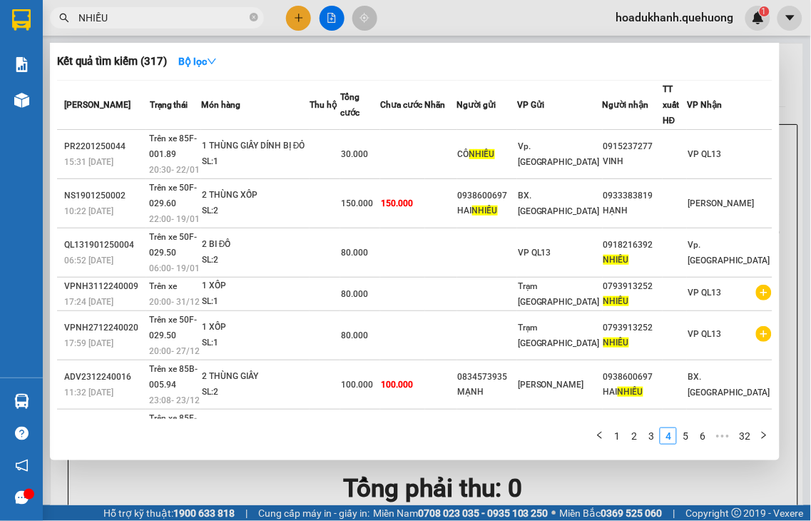
click at [293, 17] on div at bounding box center [405, 260] width 811 height 521
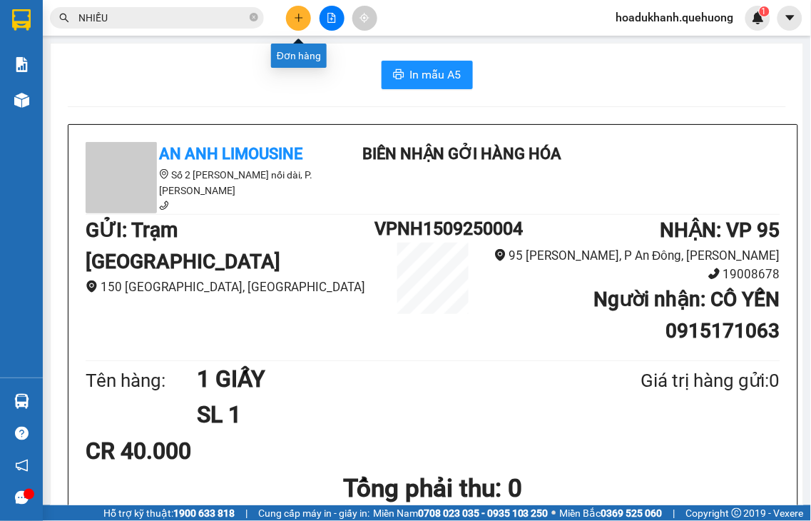
click at [294, 19] on icon "plus" at bounding box center [299, 18] width 10 height 10
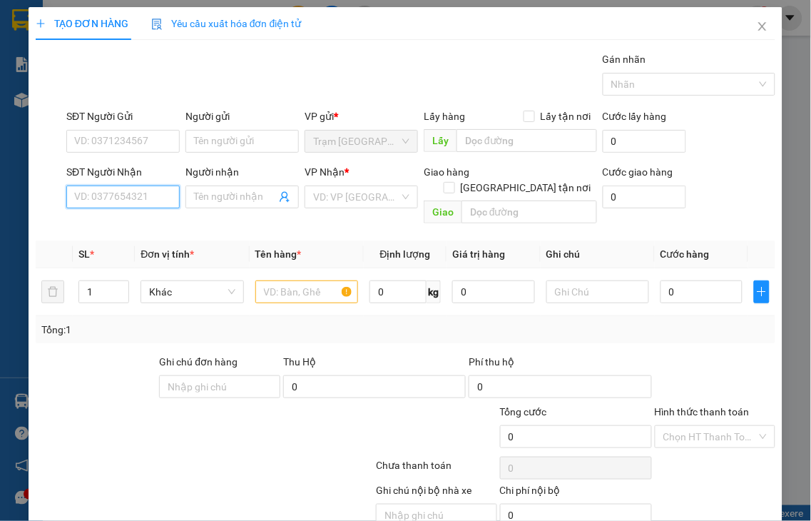
click at [131, 194] on input "SĐT Người Nhận" at bounding box center [122, 196] width 113 height 23
click at [131, 193] on input "3252" at bounding box center [122, 196] width 113 height 23
click at [93, 225] on div "0793913252 - K TÊN" at bounding box center [121, 226] width 94 height 16
type input "0793913252"
type input "K TÊN"
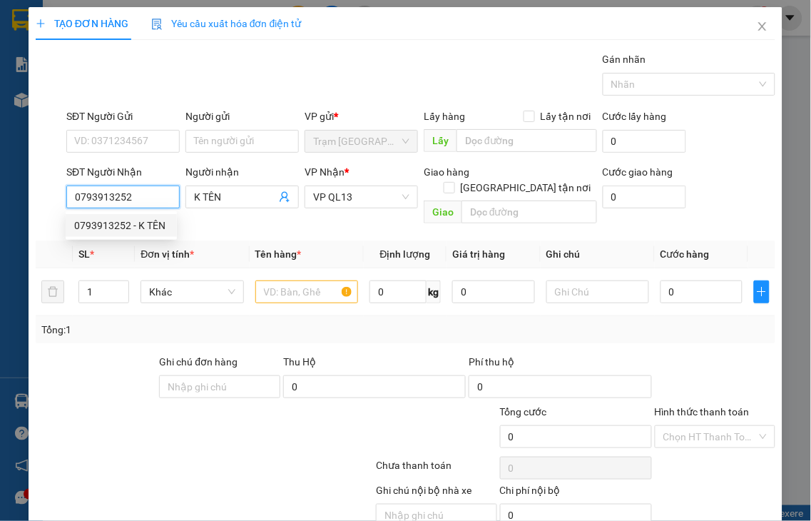
type input "50.000"
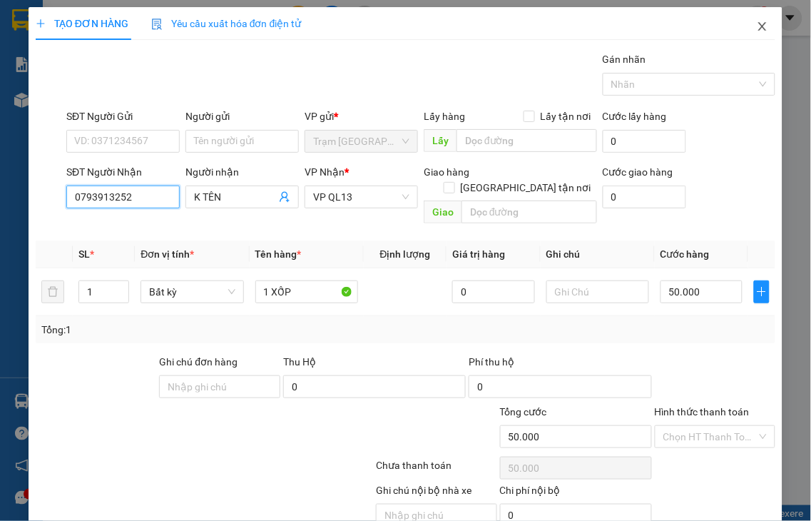
type input "0793913252"
click at [757, 25] on icon "close" at bounding box center [762, 26] width 11 height 11
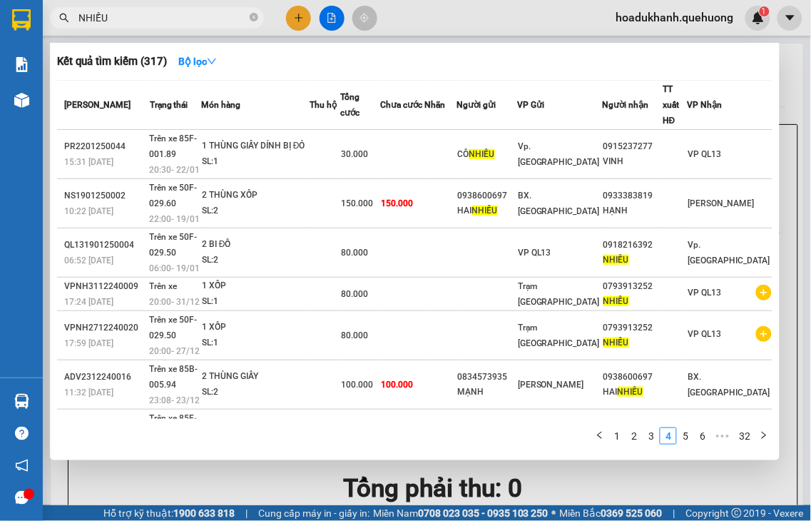
click at [163, 17] on input "NHIỀU" at bounding box center [162, 18] width 168 height 16
click at [290, 21] on div at bounding box center [405, 260] width 811 height 521
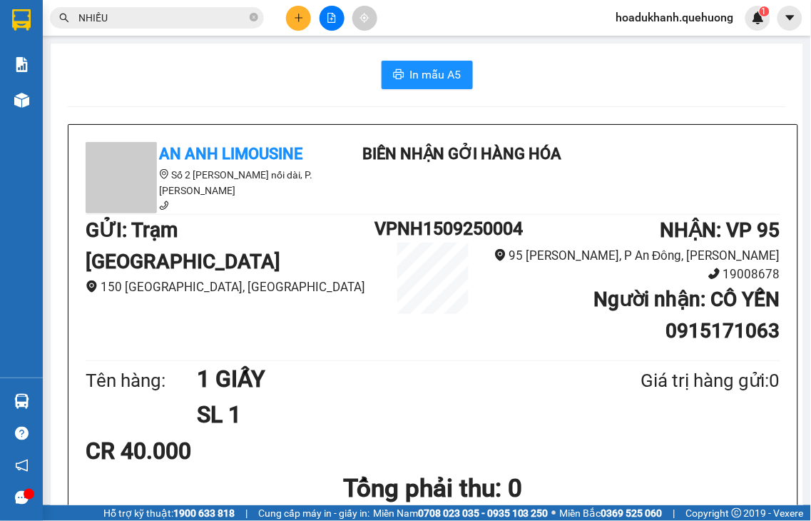
click at [297, 20] on icon "plus" at bounding box center [299, 18] width 10 height 10
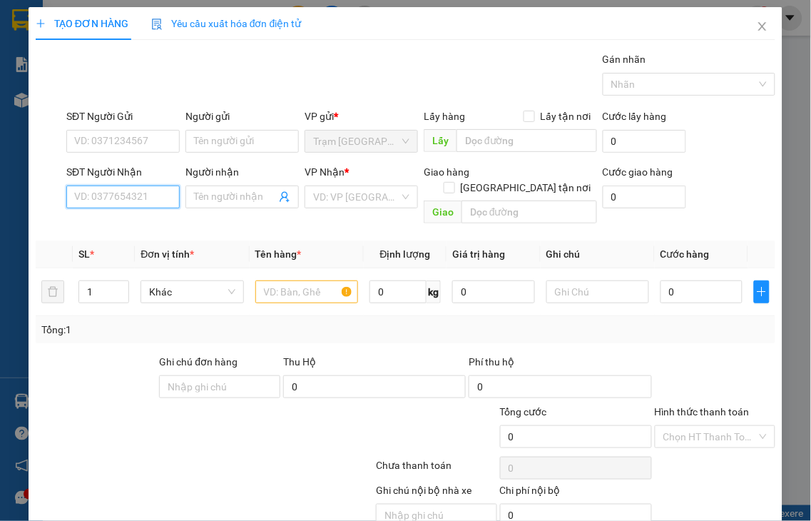
click at [131, 196] on input "SĐT Người Nhận" at bounding box center [122, 196] width 113 height 23
click at [108, 226] on div "0793913252 - K TÊN" at bounding box center [121, 226] width 94 height 16
type input "0793913252"
type input "K TÊN"
type input "50.000"
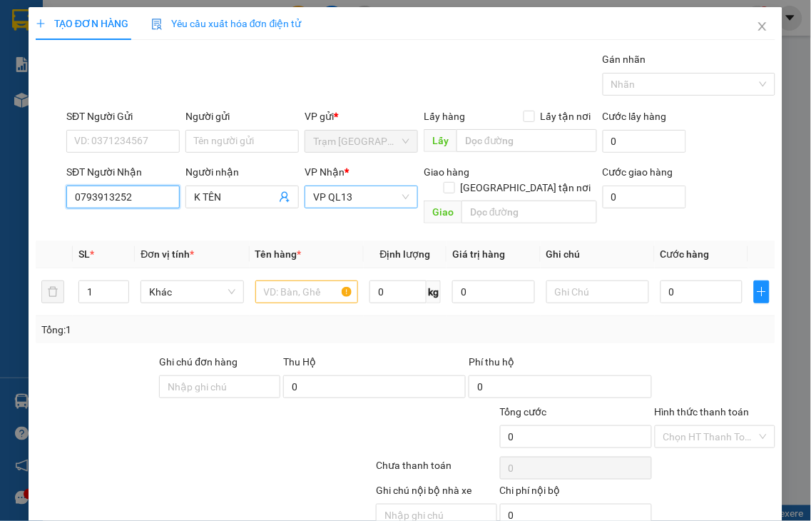
type input "50.000"
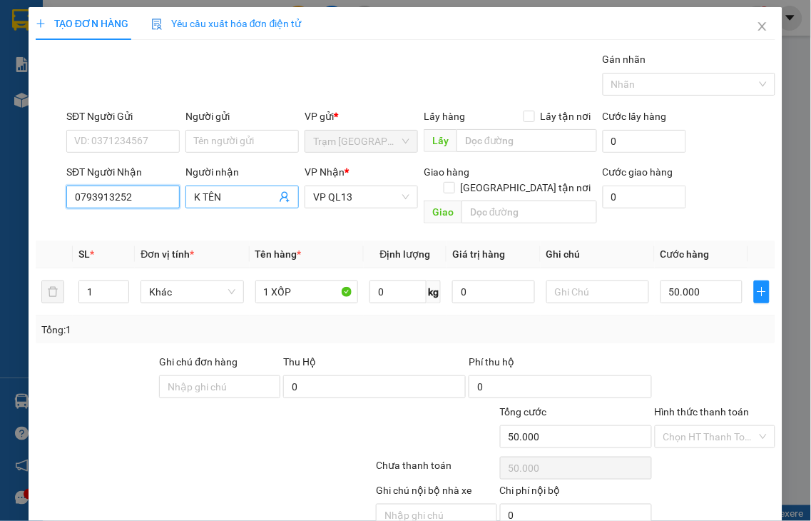
type input "0793913252"
drag, startPoint x: 183, startPoint y: 196, endPoint x: 151, endPoint y: 196, distance: 31.4
click at [154, 196] on div "SĐT Người Nhận 0793913252 0793913252 Người nhận K TÊN VP Nhận * VP QL13 Giao hà…" at bounding box center [420, 197] width 715 height 66
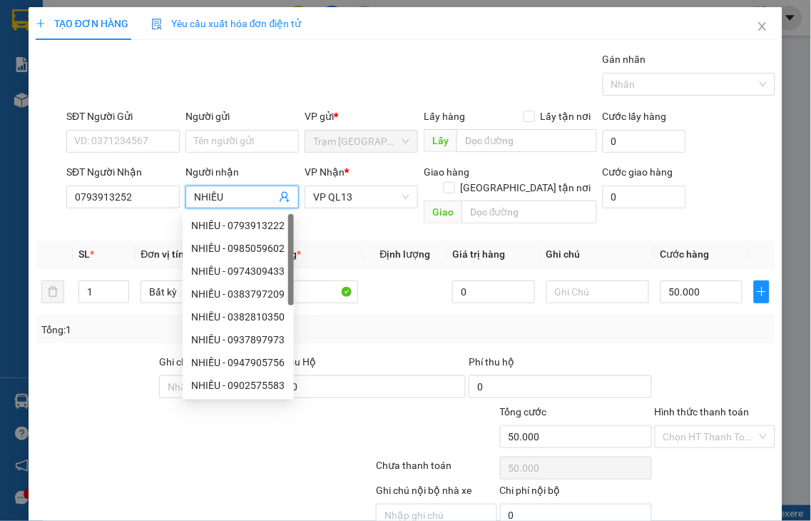
type input "NHIỀU"
click at [401, 325] on div "Tổng: 1" at bounding box center [406, 329] width 740 height 27
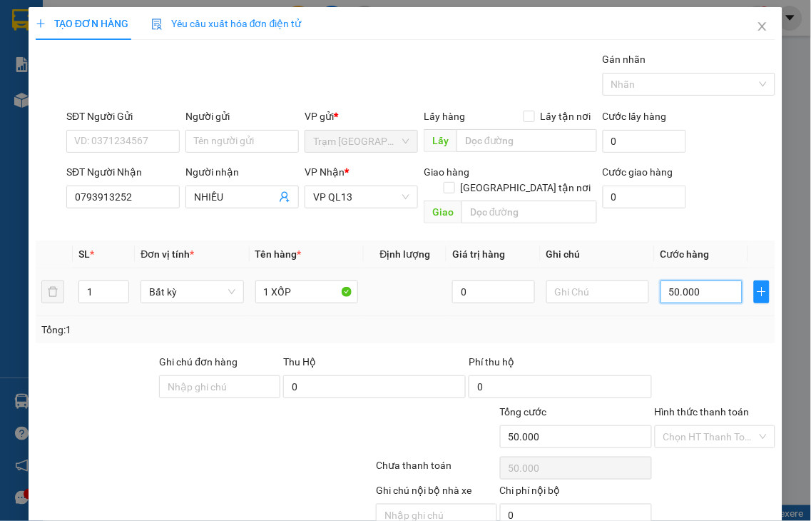
click at [696, 280] on input "50.000" at bounding box center [702, 291] width 82 height 23
type input "7"
type input "70"
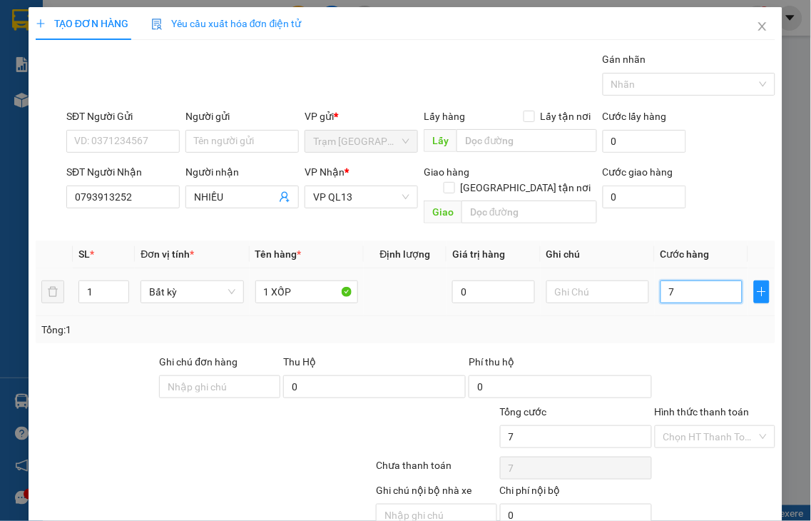
type input "70"
type input "70.000"
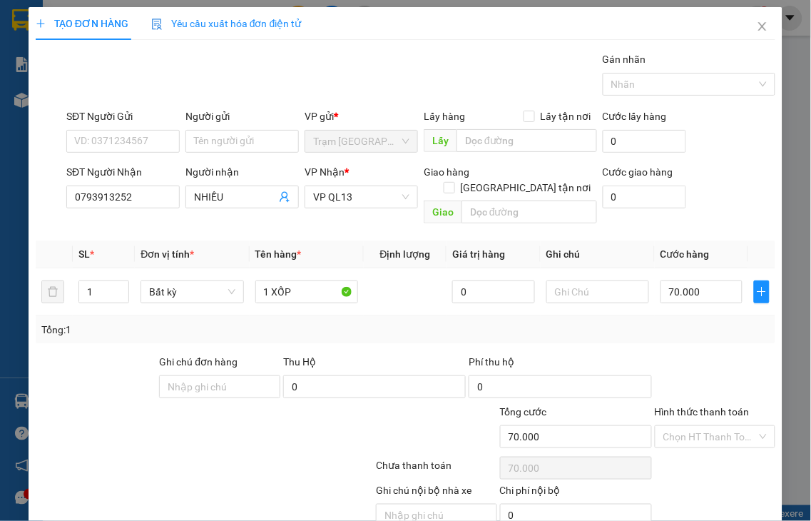
click at [710, 406] on label "Hình thức thanh toán" at bounding box center [702, 411] width 95 height 11
click at [710, 426] on input "Hình thức thanh toán" at bounding box center [710, 436] width 94 height 21
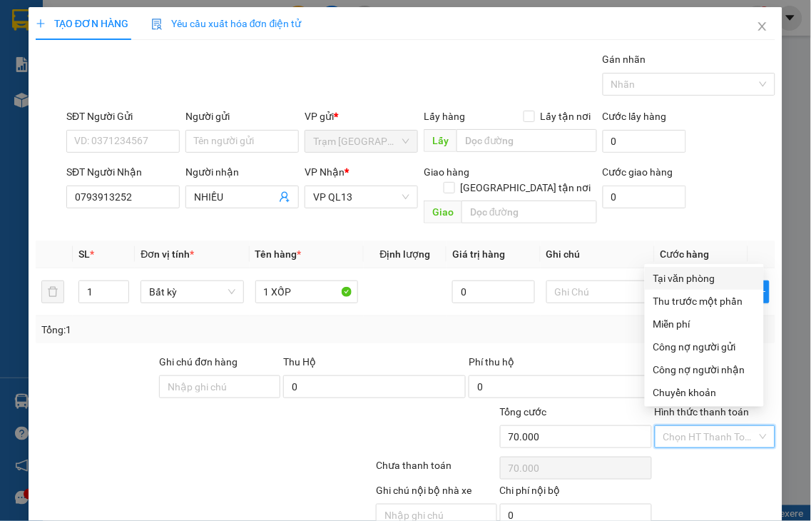
click at [715, 275] on div "Tại văn phòng" at bounding box center [704, 278] width 102 height 16
type input "0"
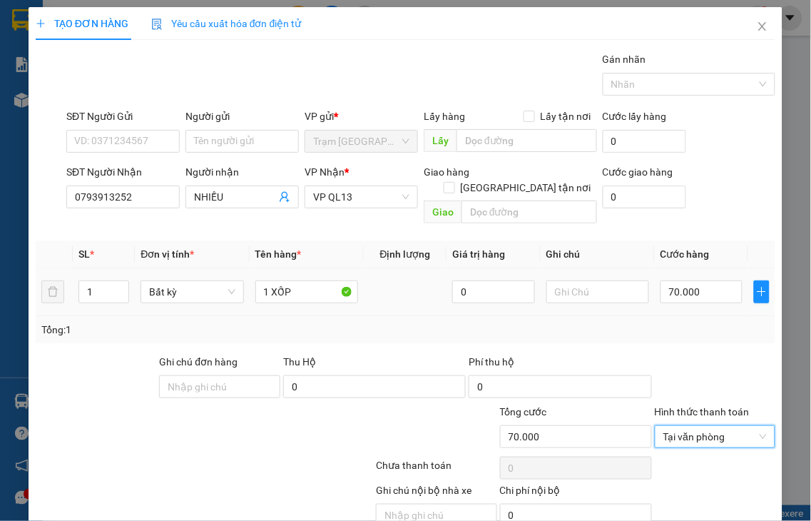
scroll to position [51, 0]
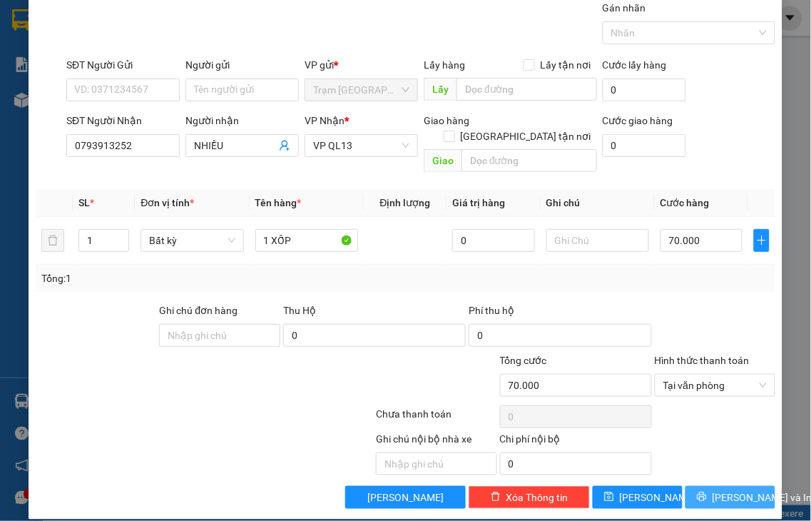
click at [704, 486] on button "[PERSON_NAME] và In" at bounding box center [731, 497] width 90 height 23
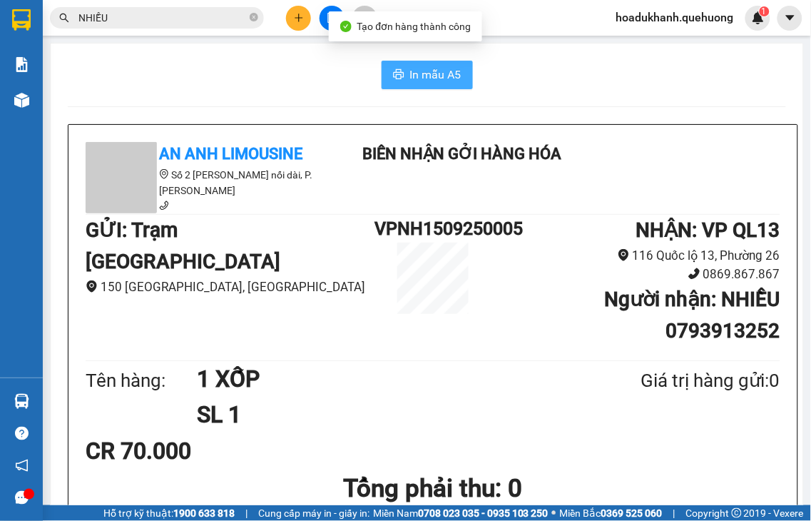
click at [425, 73] on span "In mẫu A5" at bounding box center [435, 75] width 51 height 18
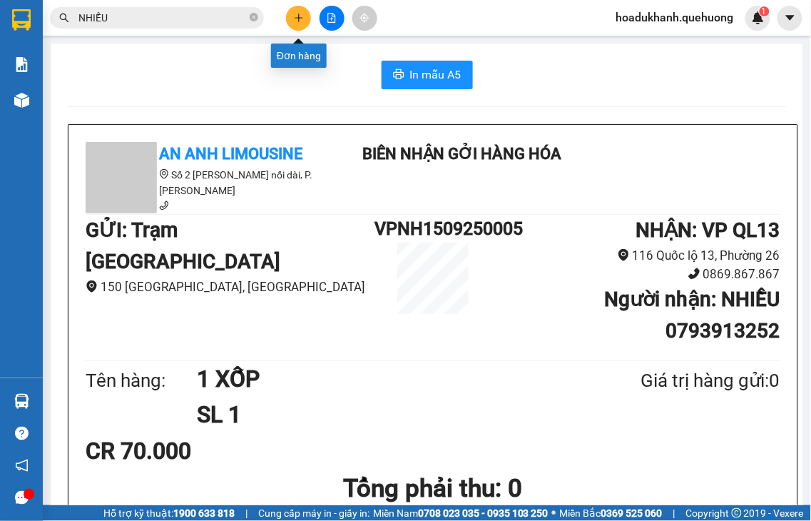
click at [300, 24] on button at bounding box center [298, 18] width 25 height 25
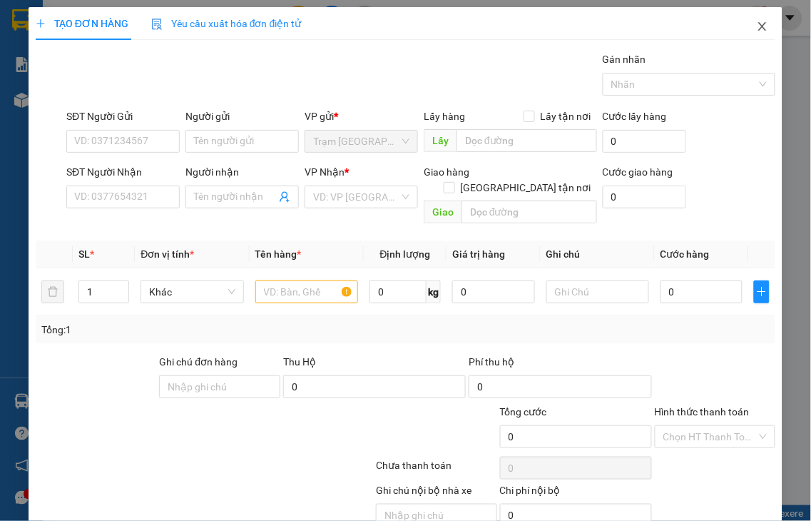
click at [758, 29] on span "Close" at bounding box center [763, 27] width 40 height 40
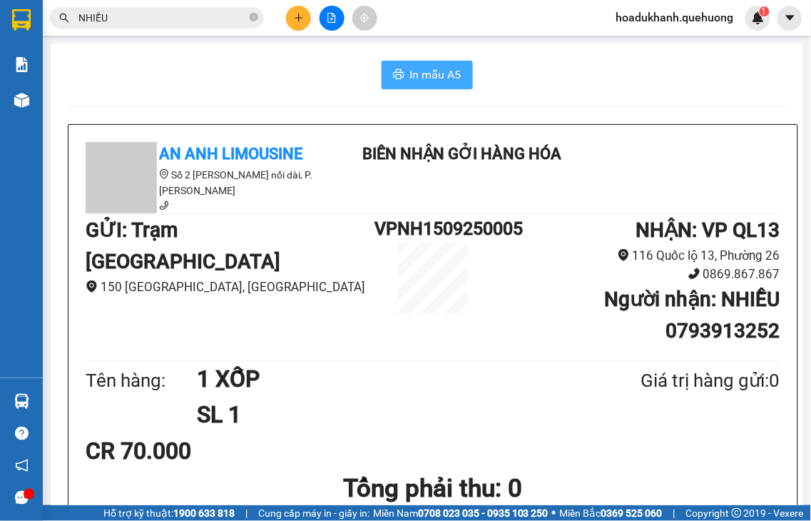
click at [429, 75] on span "In mẫu A5" at bounding box center [435, 75] width 51 height 18
